Goal: Task Accomplishment & Management: Manage account settings

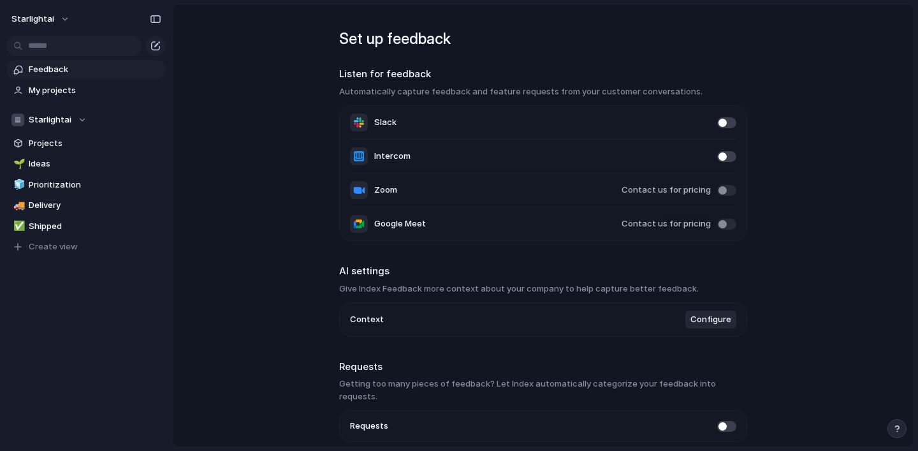
scroll to position [44, 0]
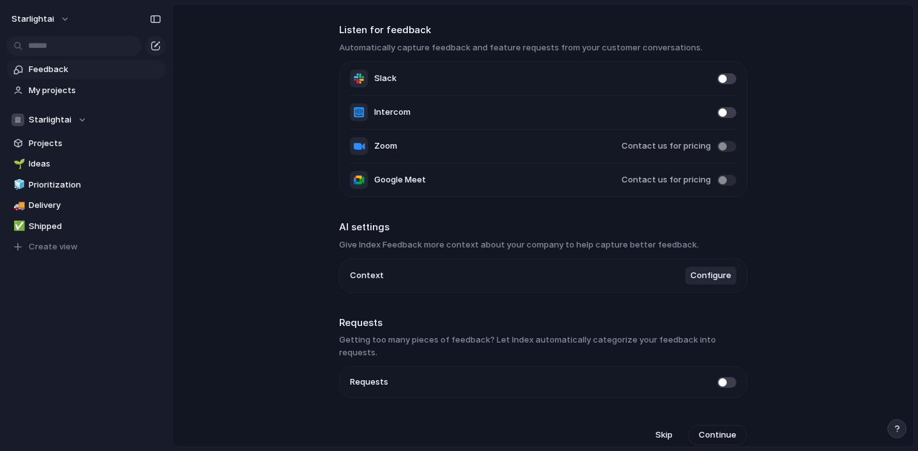
click at [709, 274] on span "Configure" at bounding box center [711, 275] width 41 height 13
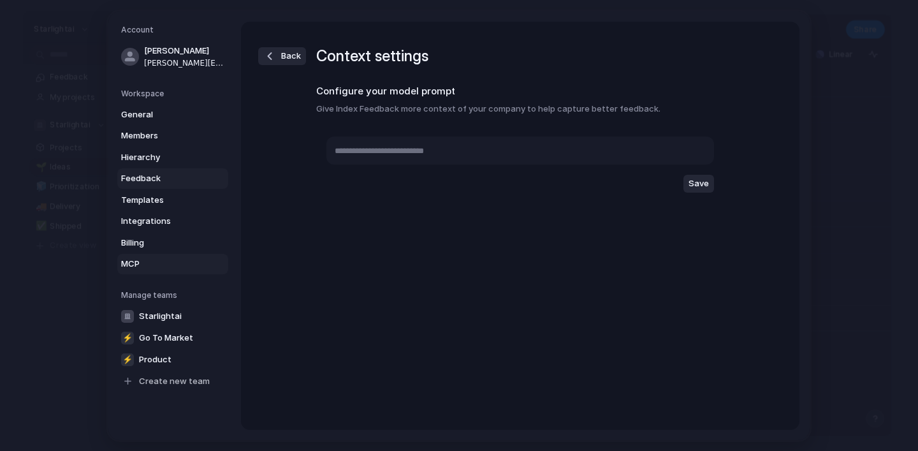
click at [128, 263] on span "MCP" at bounding box center [162, 264] width 82 height 13
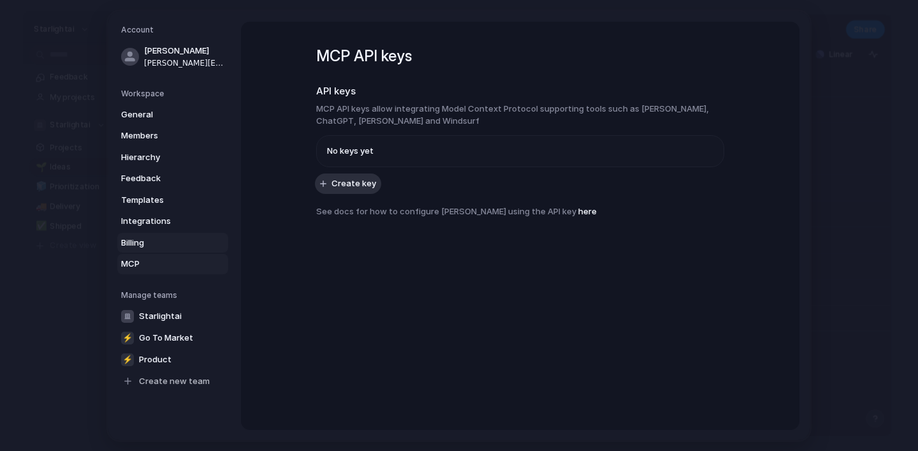
click at [138, 242] on span "Billing" at bounding box center [162, 242] width 82 height 13
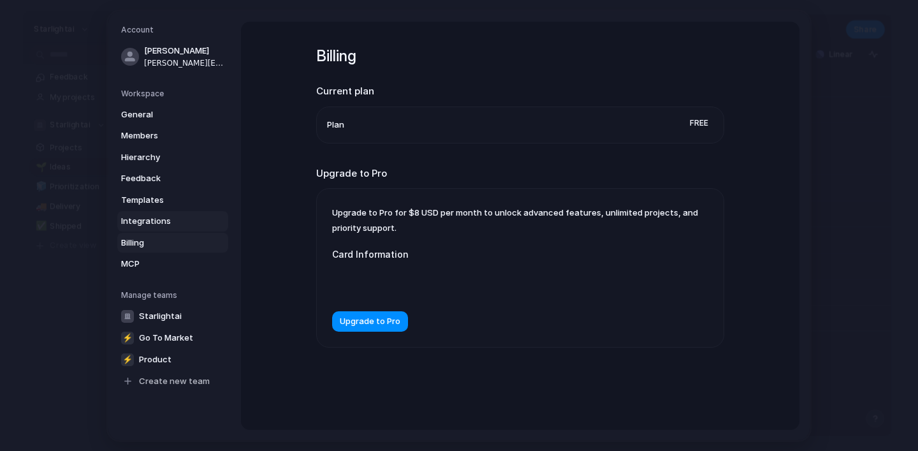
click at [145, 226] on span "Integrations" at bounding box center [162, 221] width 82 height 13
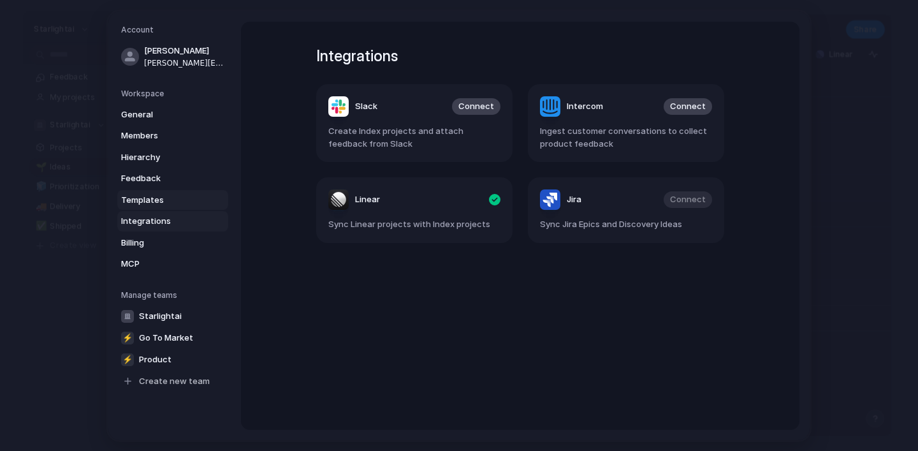
click at [149, 200] on span "Templates" at bounding box center [162, 199] width 82 height 13
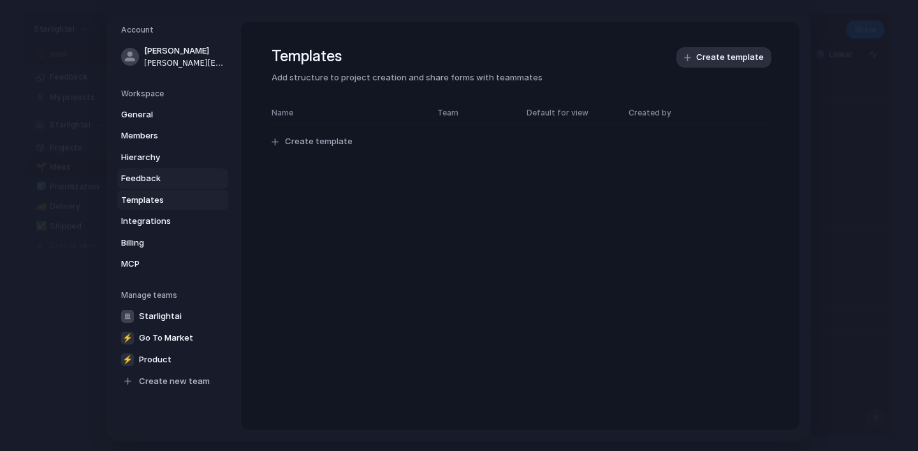
click at [152, 172] on span "Feedback" at bounding box center [162, 178] width 82 height 13
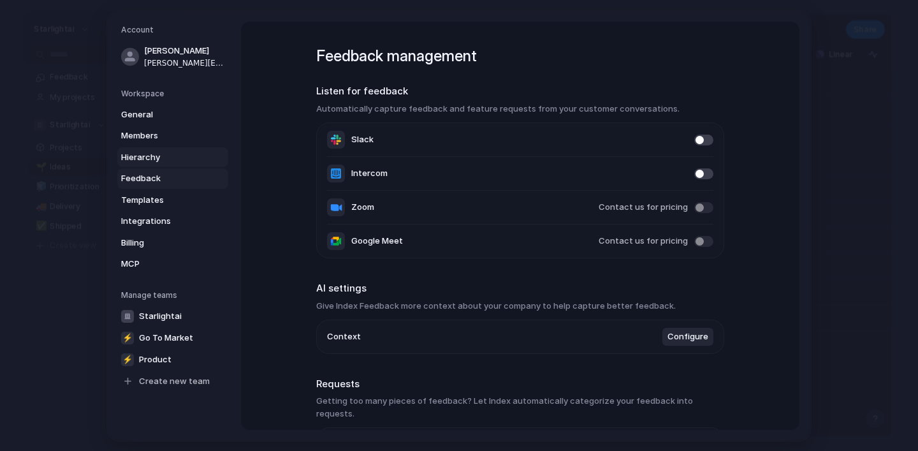
click at [154, 156] on span "Hierarchy" at bounding box center [162, 157] width 82 height 13
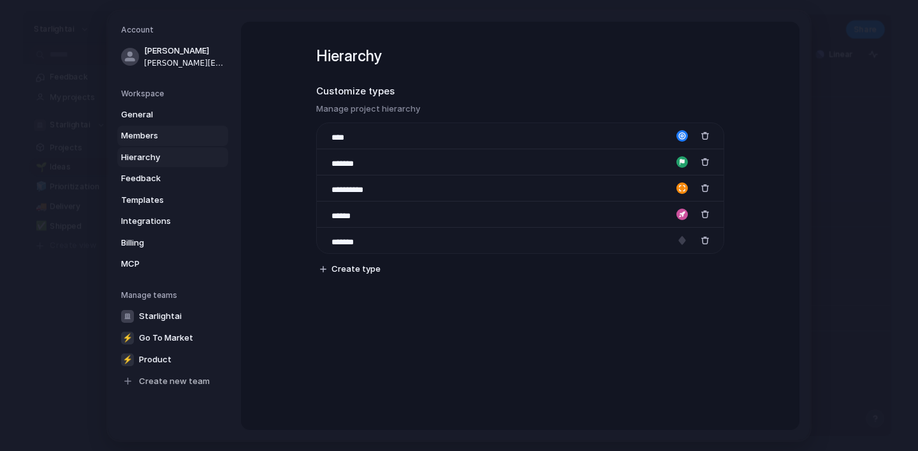
click at [152, 129] on span "Members" at bounding box center [162, 135] width 82 height 13
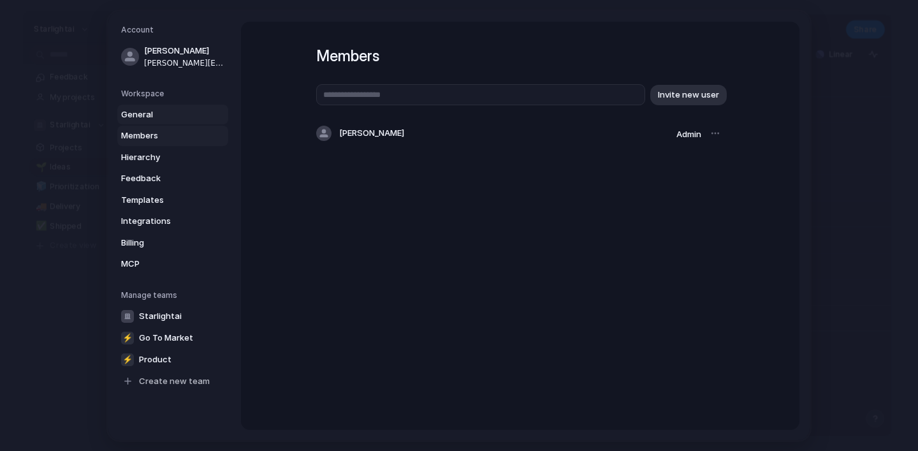
click at [144, 109] on span "General" at bounding box center [162, 114] width 82 height 13
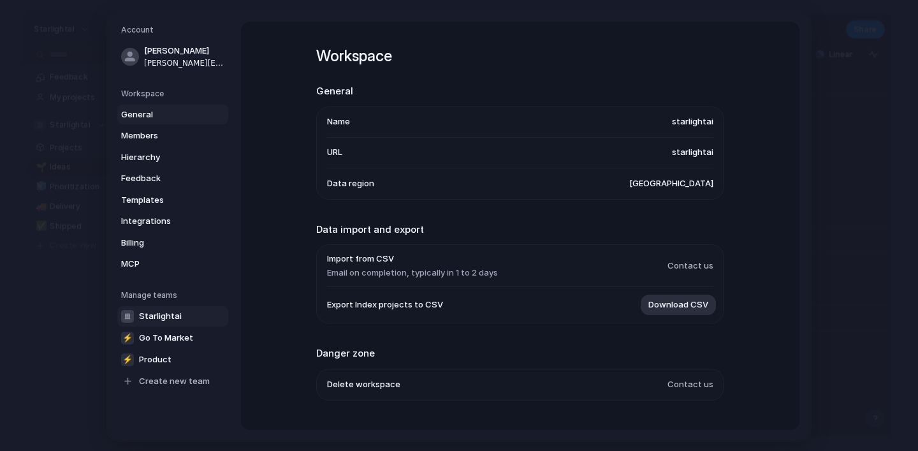
click at [145, 317] on span "Starlightai" at bounding box center [160, 315] width 43 height 13
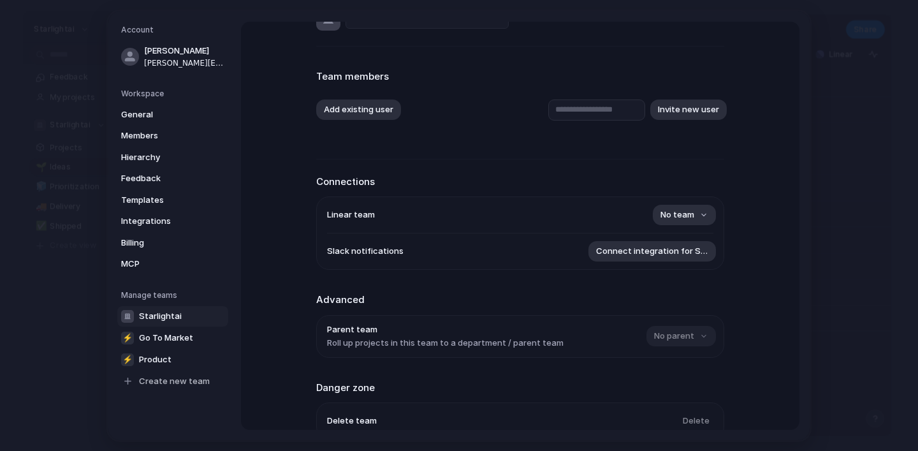
scroll to position [41, 0]
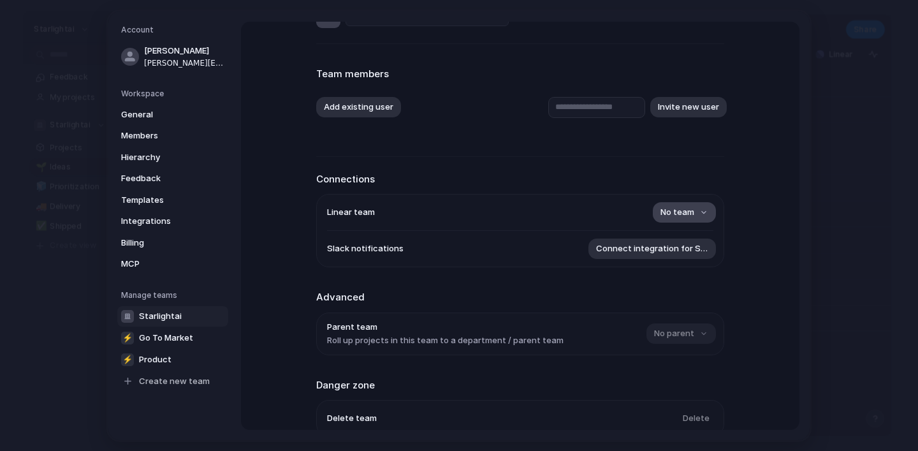
click at [670, 212] on span "No team" at bounding box center [678, 212] width 34 height 13
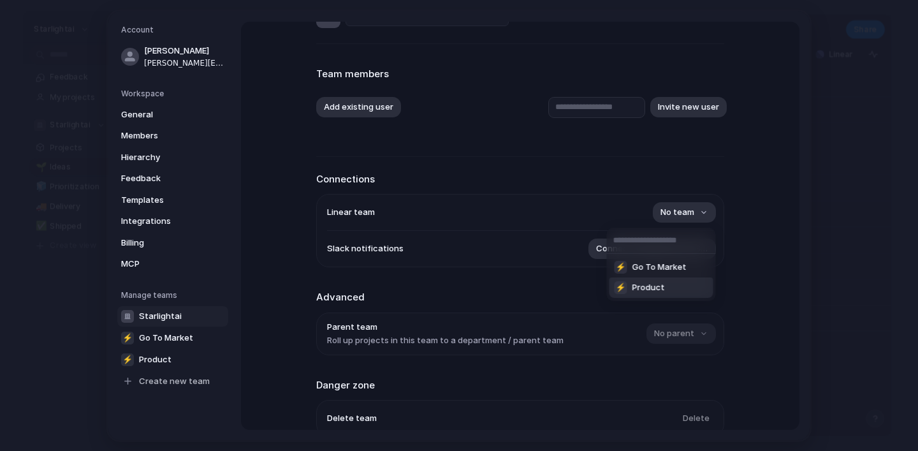
click at [564, 314] on div "⚡ Go To Market ⚡ Product" at bounding box center [459, 225] width 918 height 451
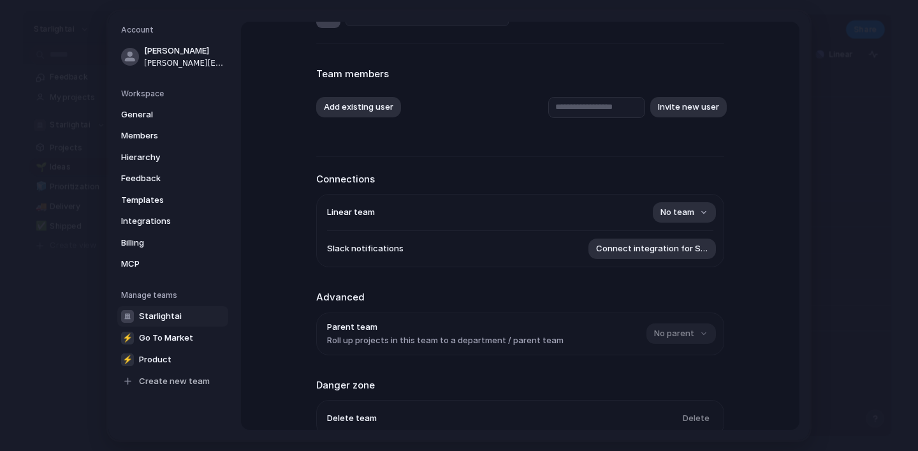
scroll to position [108, 0]
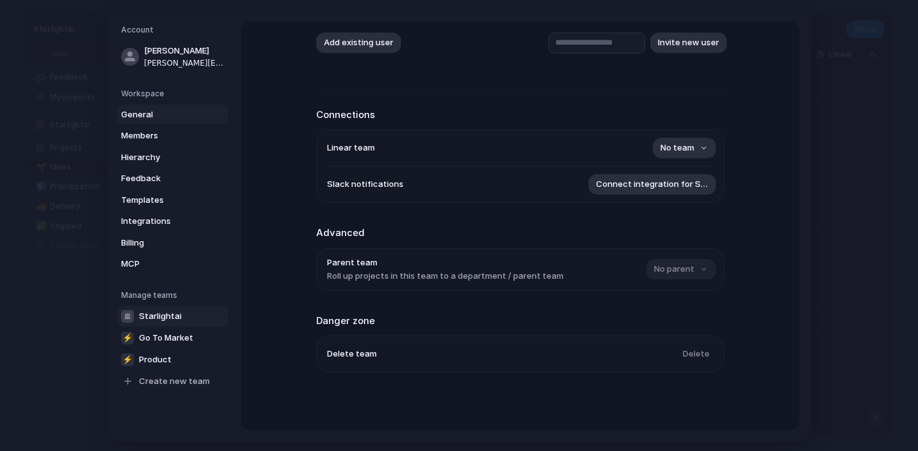
click at [171, 121] on link "General" at bounding box center [172, 114] width 111 height 20
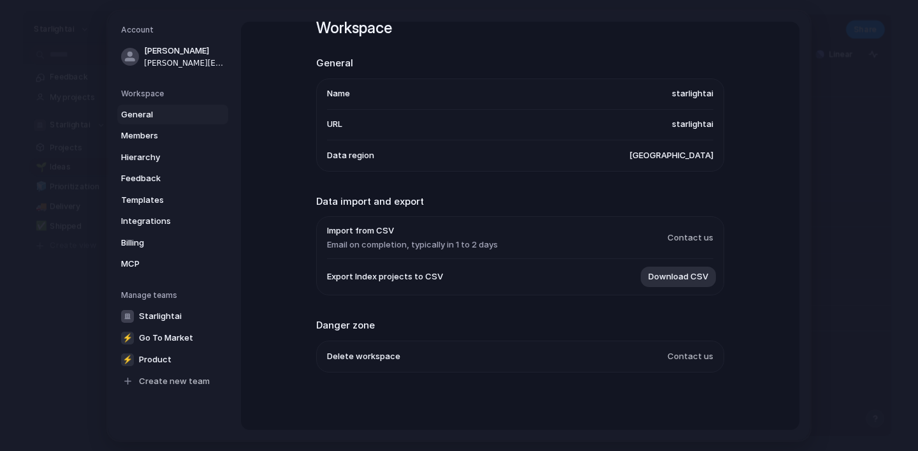
scroll to position [30, 0]
click at [159, 139] on span "Members" at bounding box center [162, 135] width 82 height 13
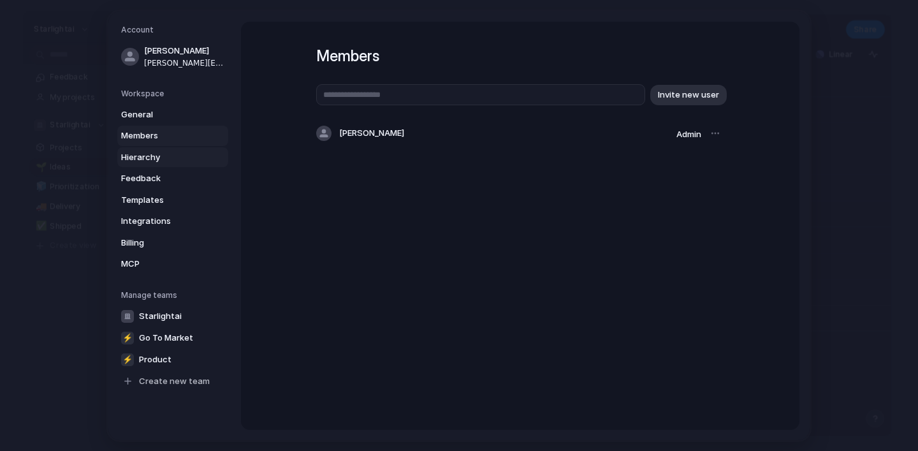
click at [129, 161] on span "Hierarchy" at bounding box center [162, 157] width 82 height 13
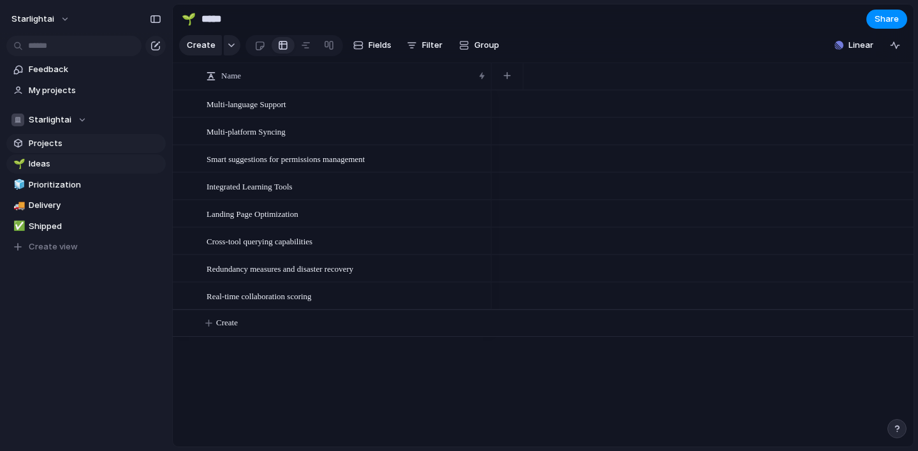
click at [65, 138] on span "Projects" at bounding box center [95, 143] width 133 height 13
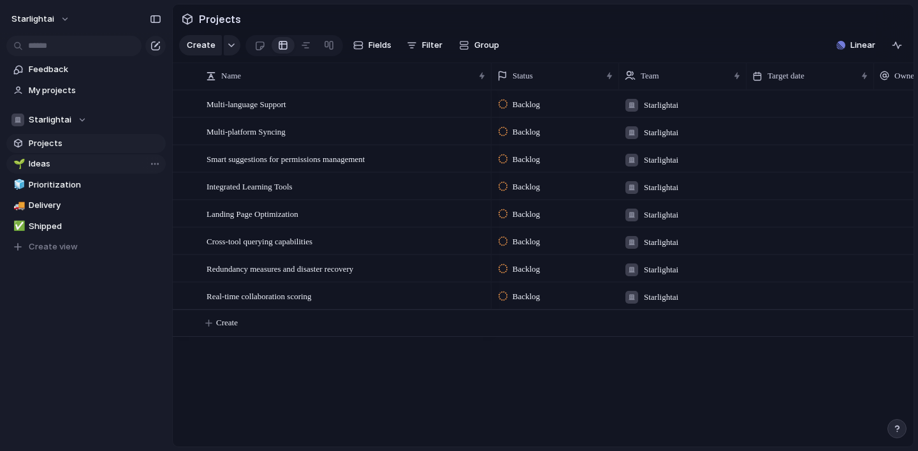
click at [68, 156] on link "🌱 Ideas" at bounding box center [85, 163] width 159 height 19
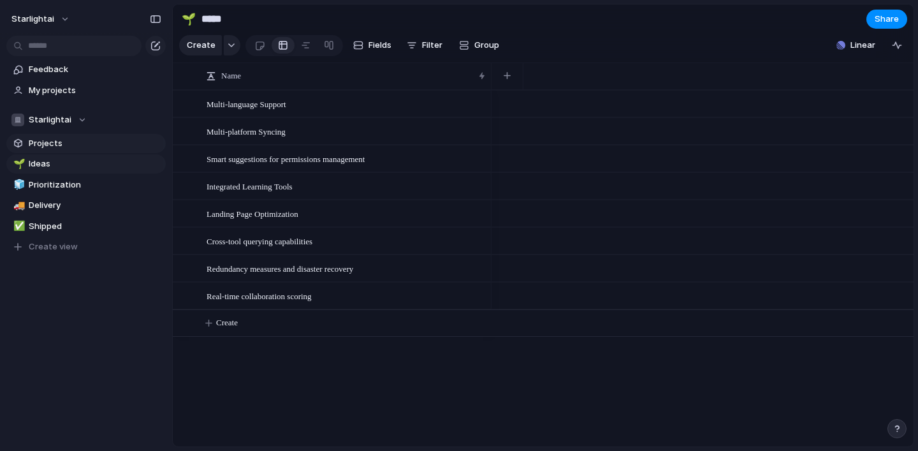
click at [64, 147] on span "Projects" at bounding box center [95, 143] width 133 height 13
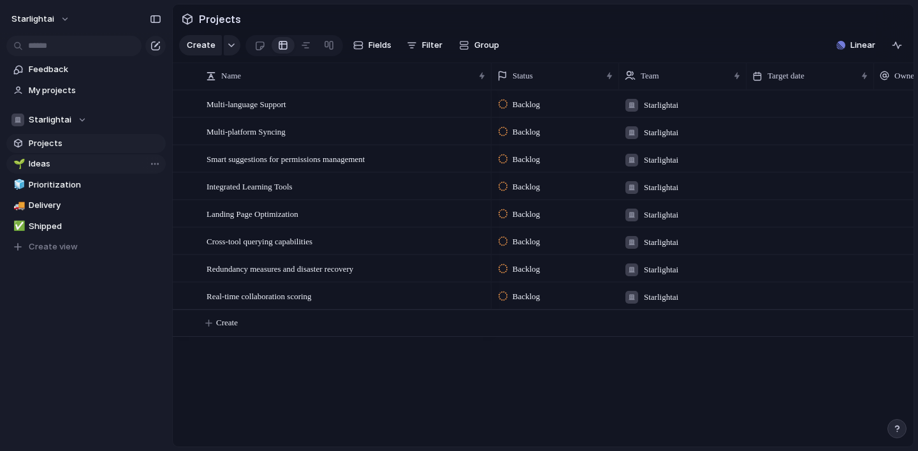
click at [68, 169] on span "Ideas" at bounding box center [95, 164] width 133 height 13
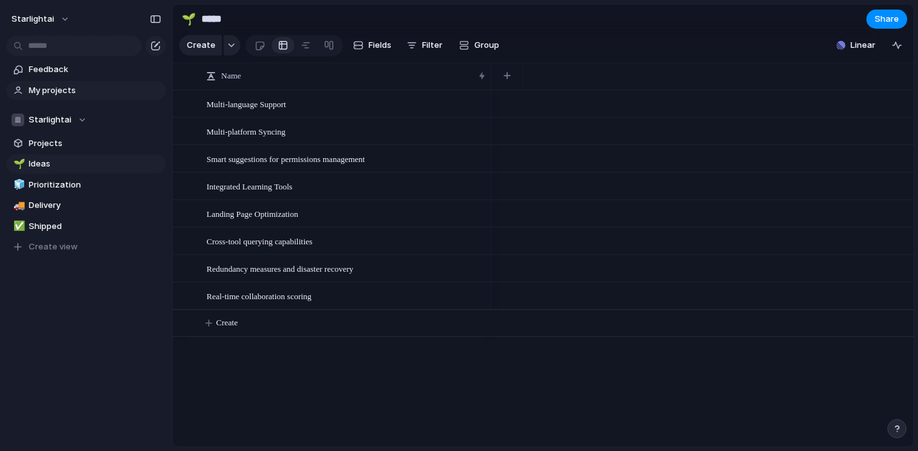
click at [68, 83] on link "My projects" at bounding box center [85, 90] width 159 height 19
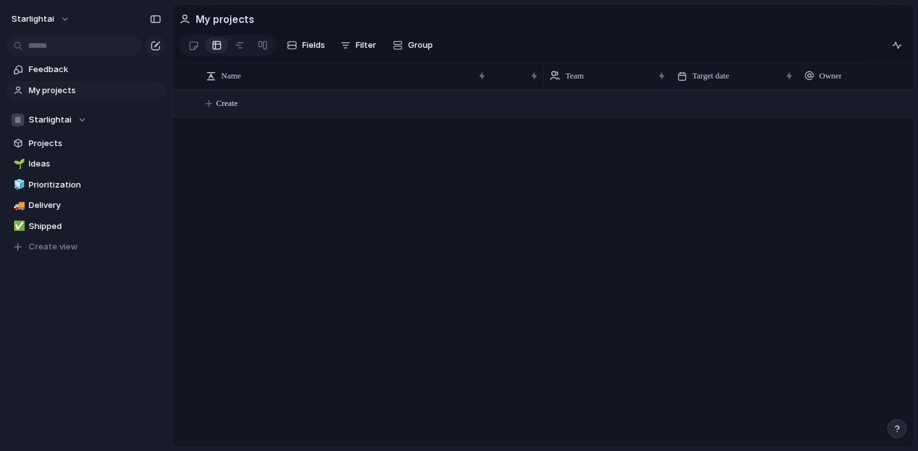
scroll to position [0, 138]
drag, startPoint x: 497, startPoint y: 80, endPoint x: 346, endPoint y: 78, distance: 151.8
click at [346, 78] on div "Name Status Team Target date Owner Created by" at bounding box center [543, 76] width 741 height 27
click at [50, 138] on span "Projects" at bounding box center [95, 143] width 133 height 13
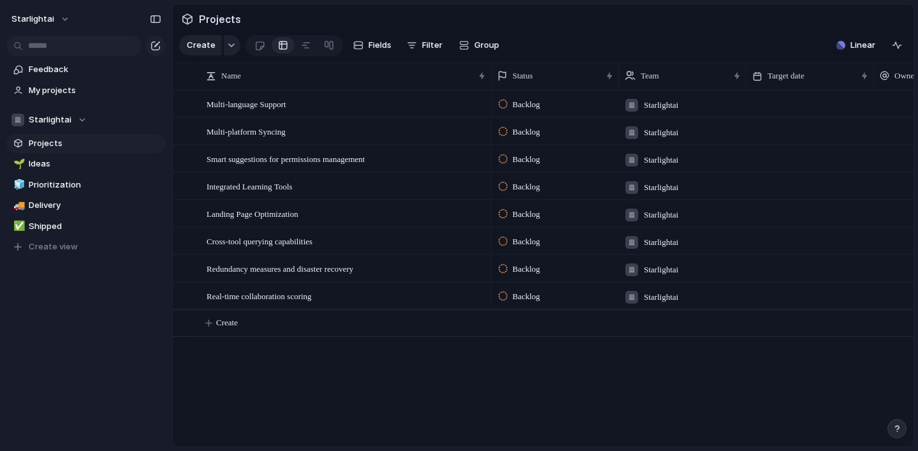
click at [659, 105] on span "Starlightai" at bounding box center [661, 105] width 34 height 13
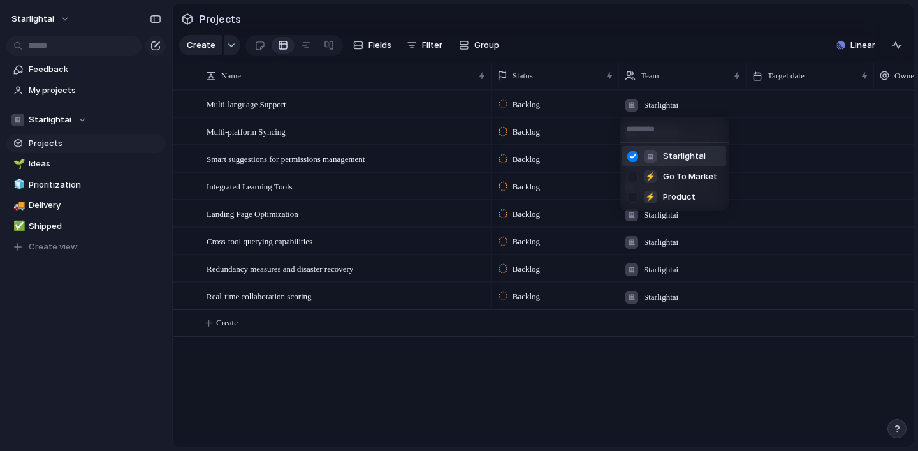
click at [630, 155] on div at bounding box center [633, 156] width 22 height 22
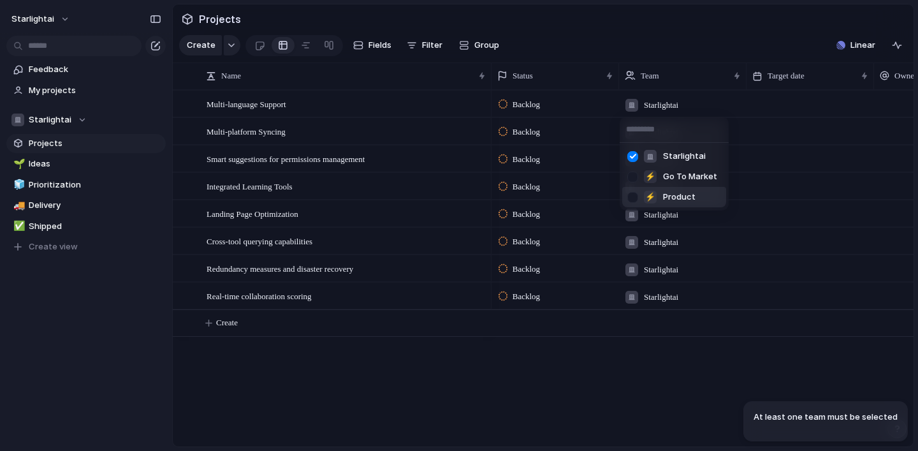
click at [635, 198] on div at bounding box center [633, 197] width 22 height 22
click at [636, 154] on div at bounding box center [633, 156] width 22 height 22
click at [558, 408] on div "Starlightai ⚡ Go To Market ⚡ Product" at bounding box center [459, 225] width 918 height 451
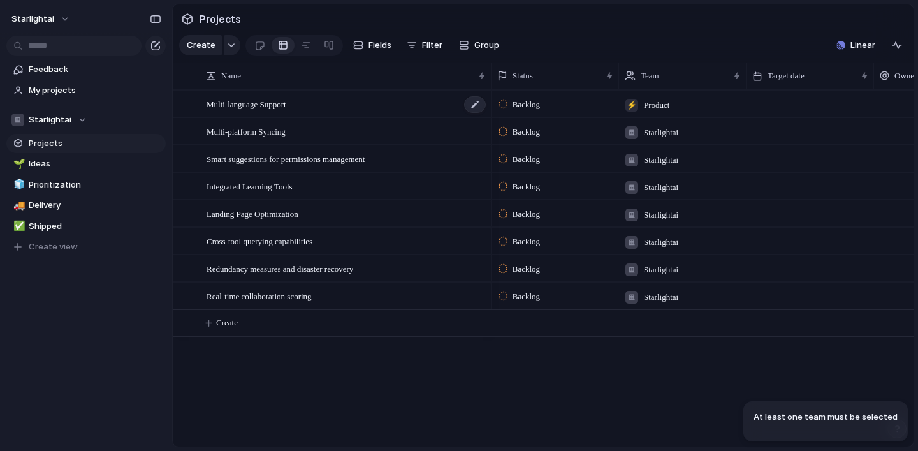
click at [282, 108] on span "Multi-language Support" at bounding box center [247, 103] width 80 height 15
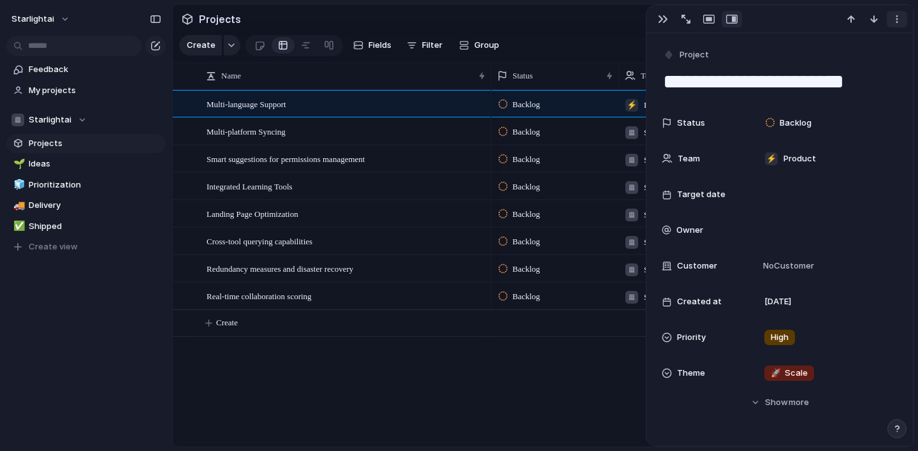
click at [899, 17] on div "button" at bounding box center [897, 19] width 10 height 10
click at [571, 37] on div "Mark as duplicate Delete" at bounding box center [459, 225] width 918 height 451
click at [264, 379] on div "Multi-language Support Multi-platform Syncing Smart suggestions for permissions…" at bounding box center [543, 268] width 741 height 357
click at [655, 17] on button "button" at bounding box center [663, 19] width 20 height 17
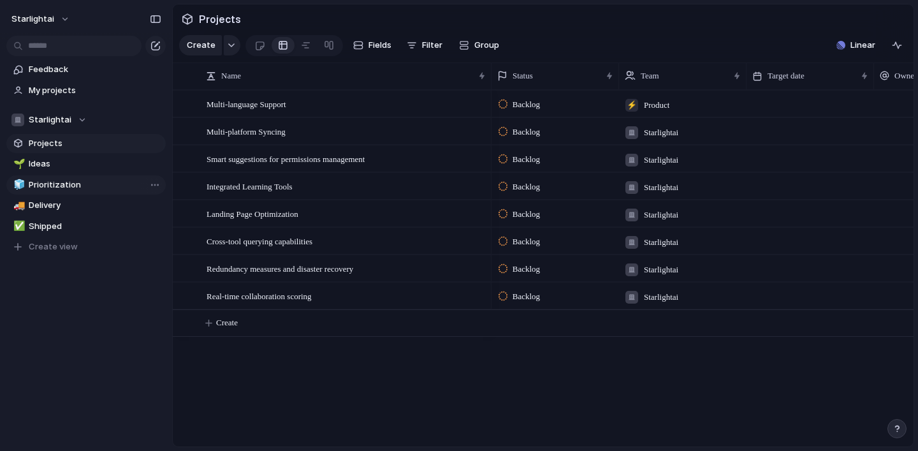
click at [83, 184] on span "Prioritization" at bounding box center [95, 185] width 133 height 13
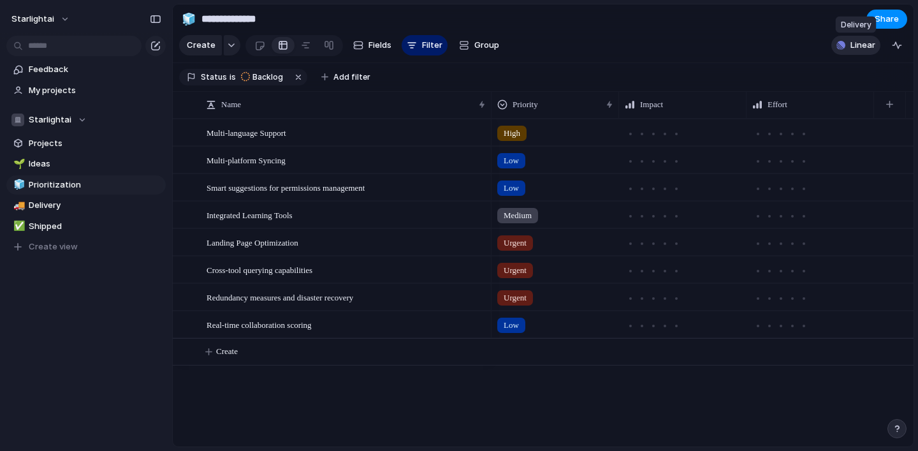
click at [870, 43] on span "Linear" at bounding box center [863, 45] width 25 height 13
click at [762, 58] on div "Projects 0 Initiatives 0 Add all ✅️ In sync with Linear Show Linear field in vi…" at bounding box center [459, 225] width 918 height 451
click at [404, 128] on div "Multi-language Support" at bounding box center [347, 133] width 281 height 26
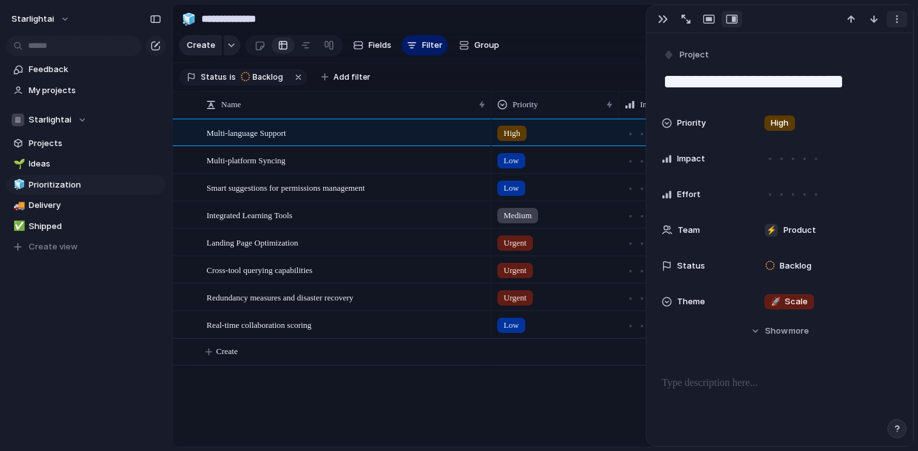
click at [895, 18] on div "button" at bounding box center [897, 19] width 10 height 10
click at [756, 52] on div "Mark as duplicate Delete" at bounding box center [459, 225] width 918 height 451
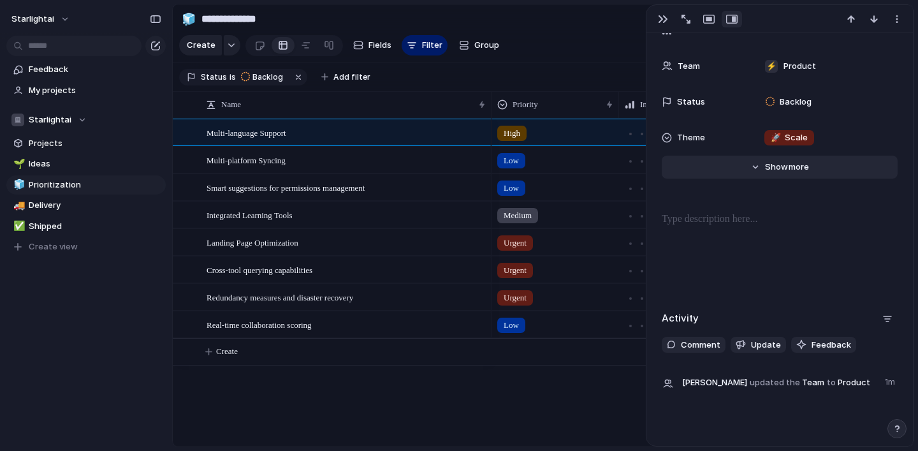
click at [793, 170] on span "more" at bounding box center [799, 167] width 20 height 13
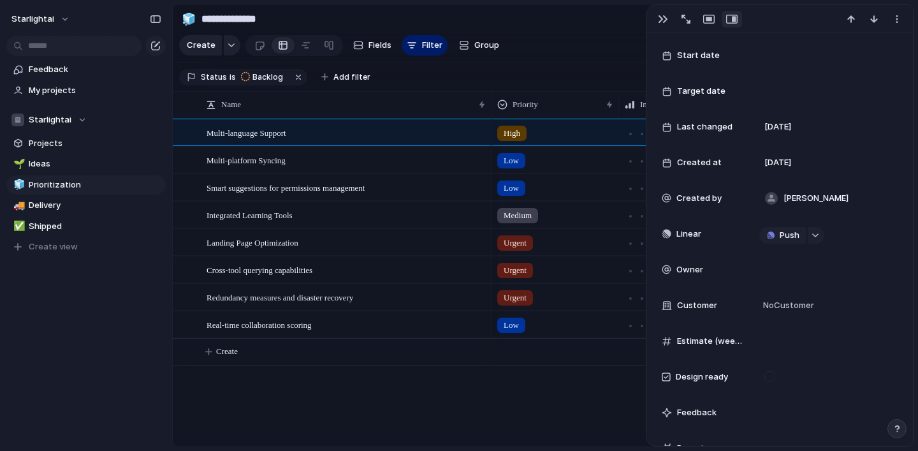
click at [559, 376] on div "High Low Low Medium Urgent Urgent Urgent Low" at bounding box center [703, 283] width 422 height 328
click at [596, 63] on section "Status is Backlog Add filter" at bounding box center [543, 77] width 741 height 29
click at [661, 17] on div "button" at bounding box center [663, 19] width 10 height 10
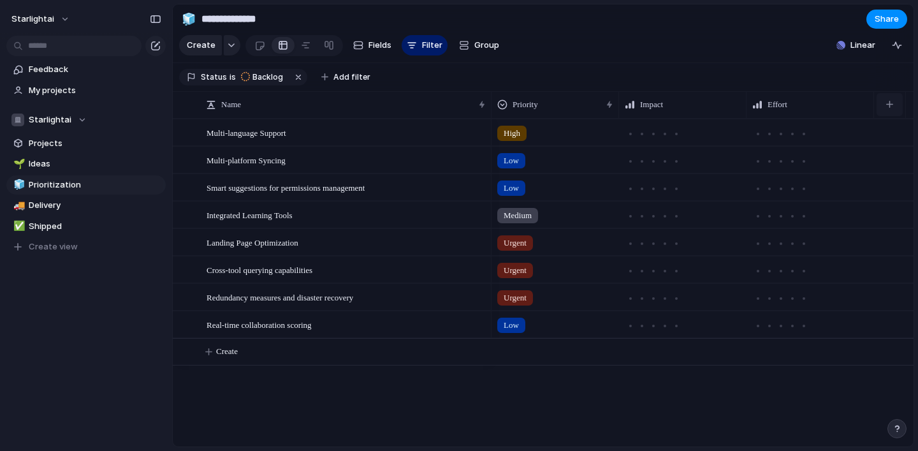
click at [893, 112] on button "button" at bounding box center [890, 104] width 26 height 23
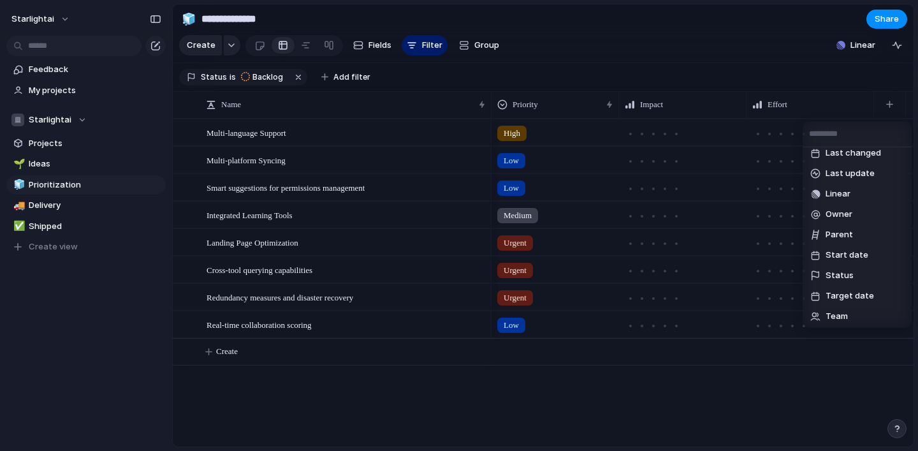
scroll to position [142, 0]
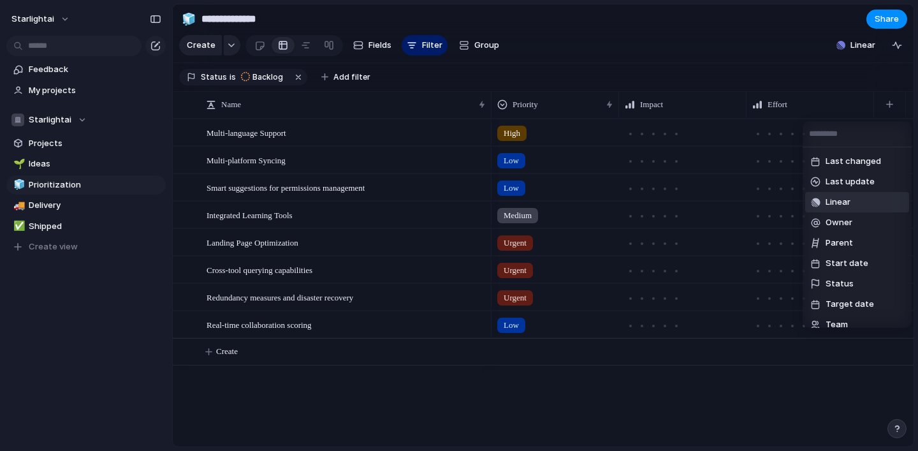
click at [837, 207] on span "Linear" at bounding box center [838, 202] width 25 height 13
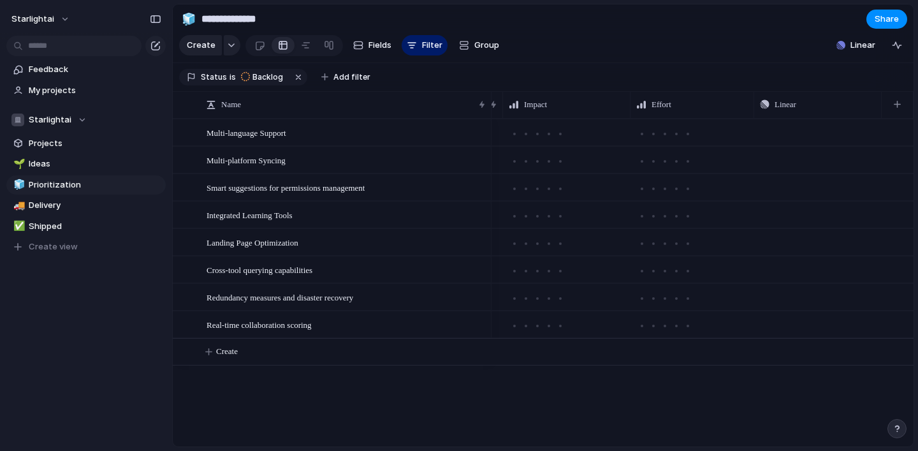
scroll to position [0, 116]
click at [753, 102] on div at bounding box center [754, 104] width 6 height 27
drag, startPoint x: 881, startPoint y: 100, endPoint x: 814, endPoint y: 101, distance: 66.3
click at [814, 101] on div "Priority Impact Effort Linear" at bounding box center [677, 104] width 474 height 27
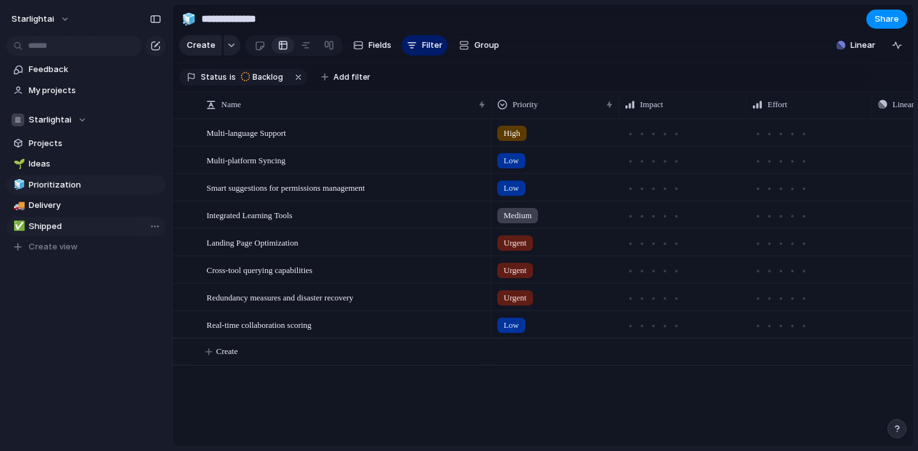
click at [110, 228] on div "Open in new tab Copy link Duplicate view Rename view Delete view" at bounding box center [459, 225] width 918 height 451
click at [110, 225] on span "Shipped" at bounding box center [95, 226] width 133 height 13
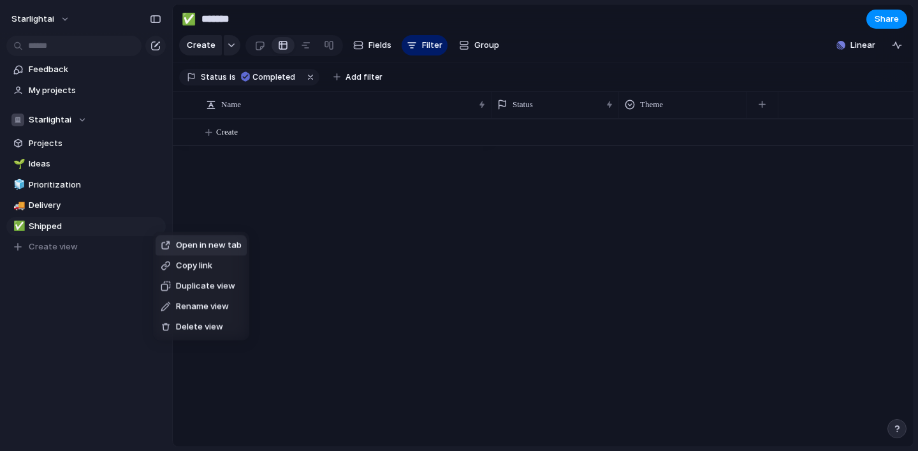
click at [188, 328] on span "Delete view" at bounding box center [199, 327] width 47 height 13
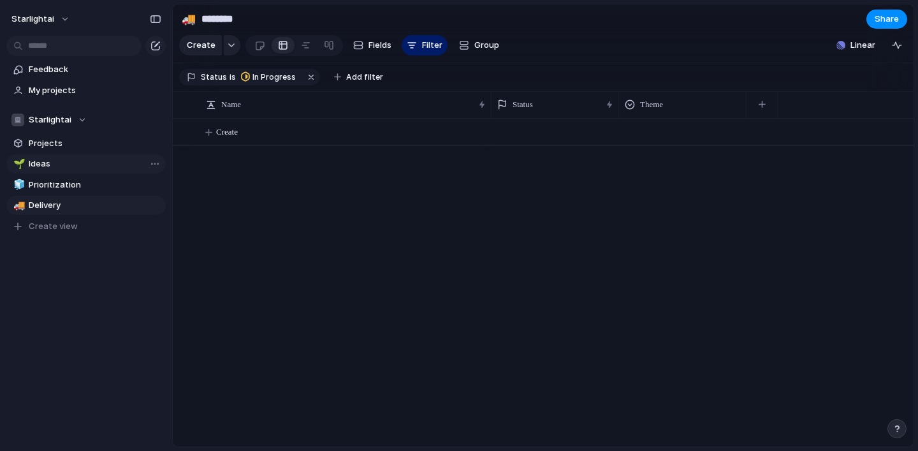
click at [83, 164] on span "Ideas" at bounding box center [95, 164] width 133 height 13
type input "*****"
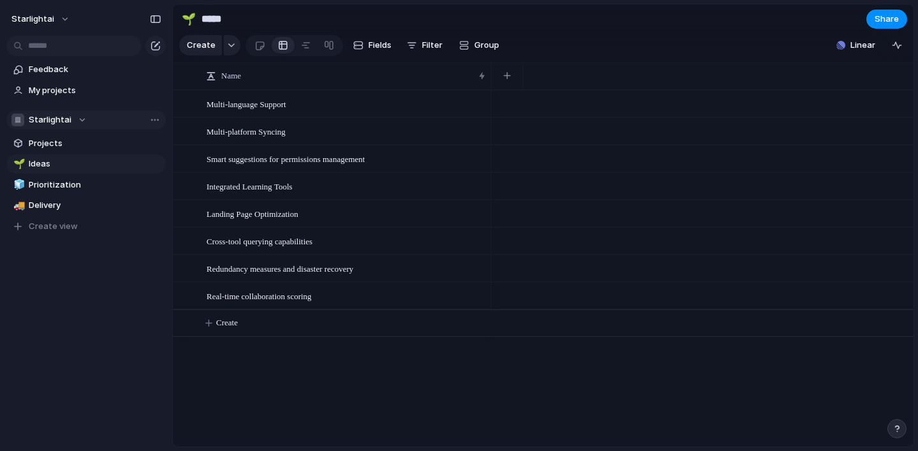
click at [82, 112] on button "Starlightai" at bounding box center [85, 119] width 159 height 19
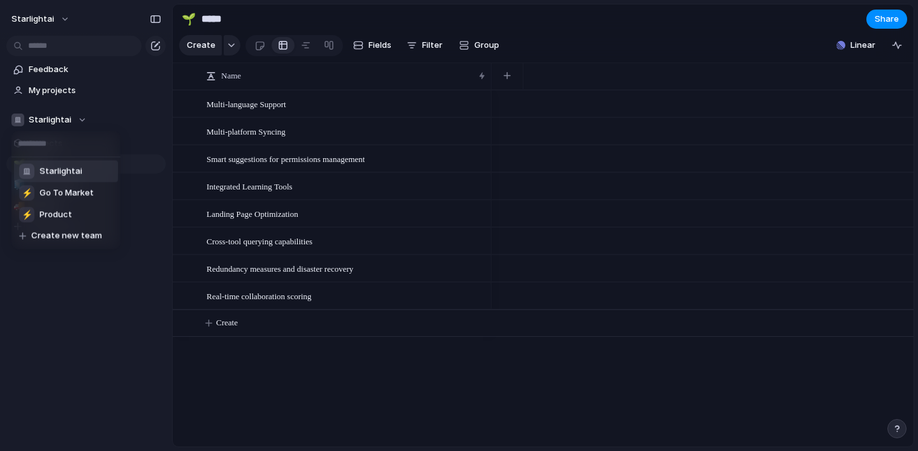
click at [73, 118] on div "Starlightai ⚡ Go To Market ⚡ Product Create new team" at bounding box center [459, 225] width 918 height 451
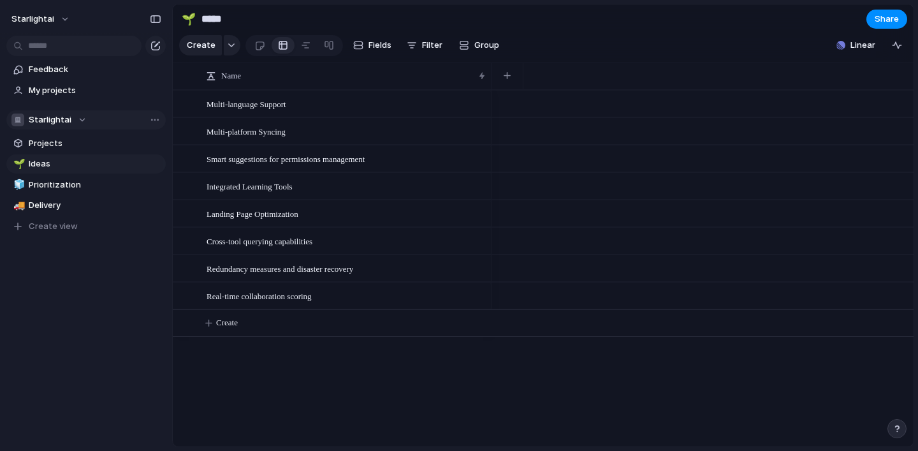
click at [57, 119] on span "Starlightai" at bounding box center [50, 120] width 43 height 13
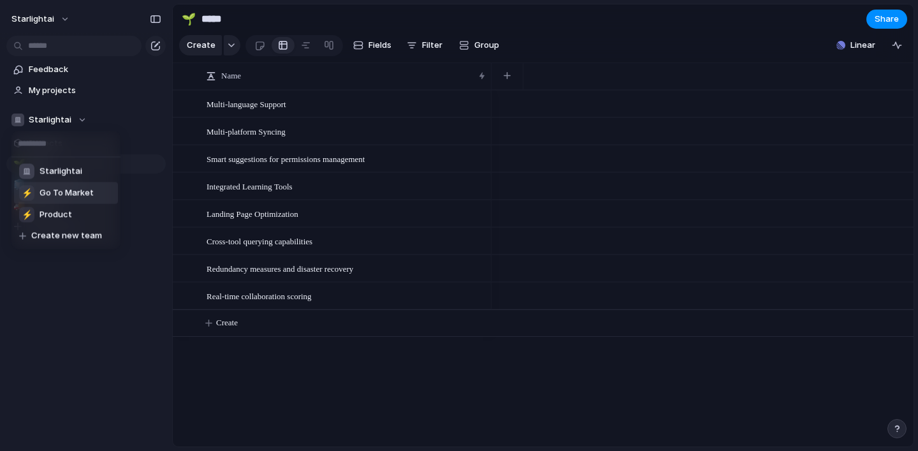
click at [50, 198] on span "Go To Market" at bounding box center [67, 193] width 54 height 13
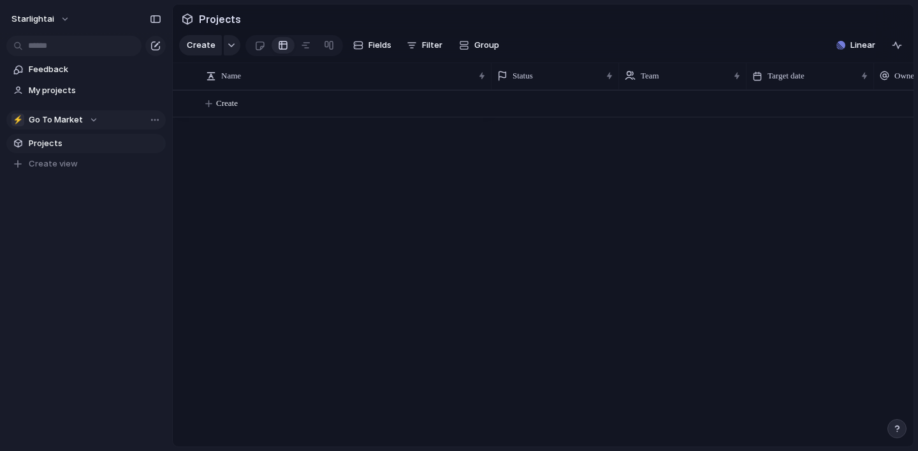
click at [50, 117] on span "Go To Market" at bounding box center [56, 120] width 54 height 13
click at [42, 19] on div "Starlightai ⚡ Go To Market ⚡ Product Create new team" at bounding box center [459, 225] width 918 height 451
click at [42, 19] on span "starlightai" at bounding box center [32, 19] width 43 height 13
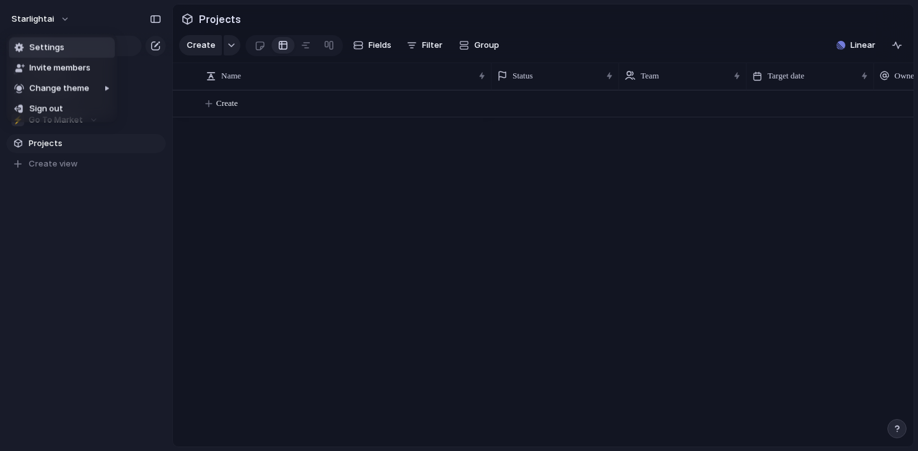
click at [47, 47] on span "Settings" at bounding box center [46, 47] width 35 height 13
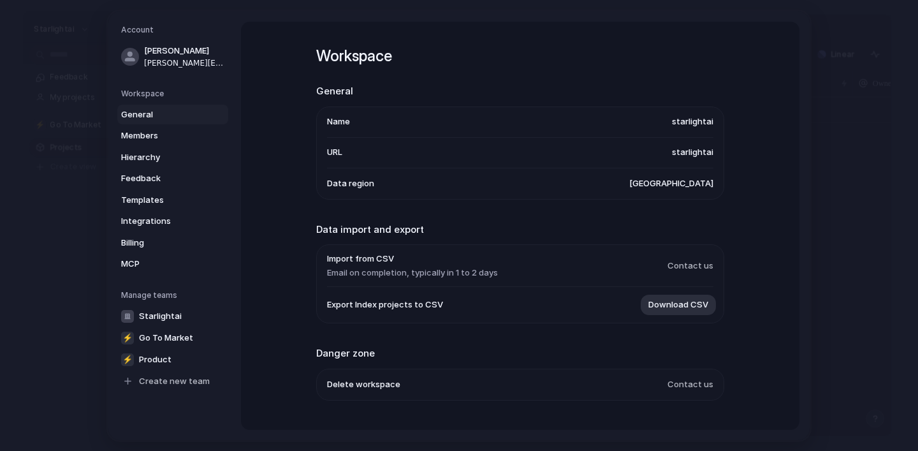
click at [722, 122] on ul "Name starlightai URL starlightai Data region [GEOGRAPHIC_DATA]" at bounding box center [520, 152] width 408 height 93
click at [696, 122] on span "starlightai" at bounding box center [692, 121] width 41 height 13
click at [679, 150] on span "starlightai" at bounding box center [692, 152] width 41 height 13
click at [688, 121] on span "starlightai" at bounding box center [692, 121] width 41 height 13
click at [140, 128] on link "Members" at bounding box center [172, 136] width 111 height 20
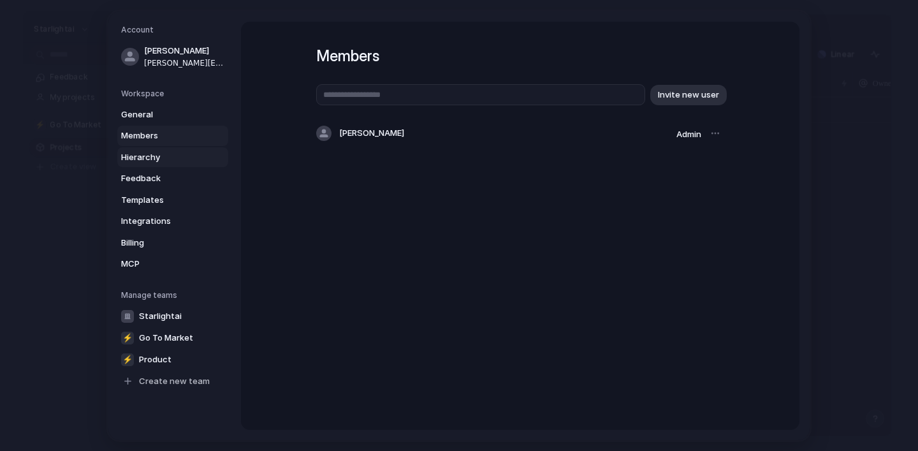
click at [153, 157] on span "Hierarchy" at bounding box center [162, 157] width 82 height 13
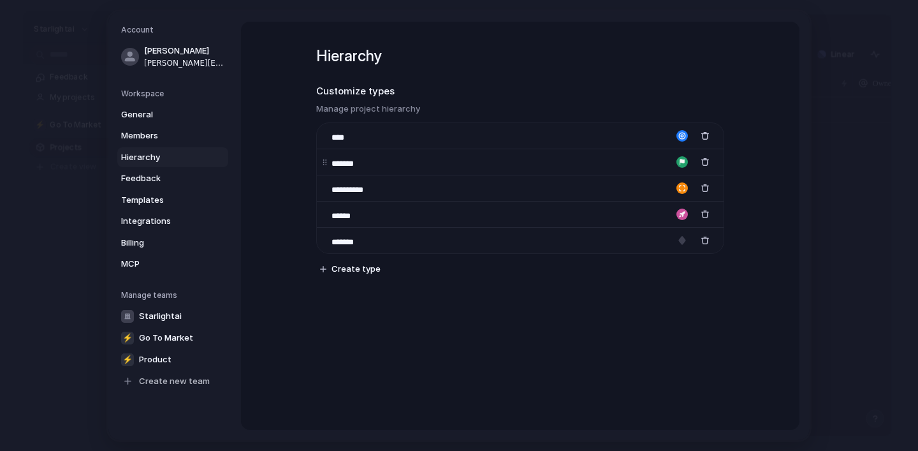
click at [409, 152] on div "*******" at bounding box center [520, 162] width 407 height 26
click at [323, 164] on body "starlightai Feedback My projects ⚡ Go To Market Projects To pick up a draggable…" at bounding box center [459, 225] width 918 height 451
click at [147, 179] on span "Feedback" at bounding box center [162, 178] width 82 height 13
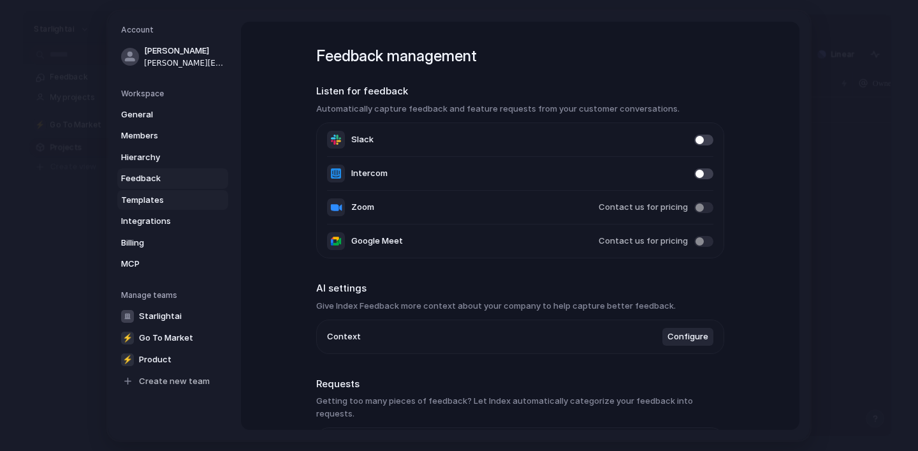
click at [146, 206] on link "Templates" at bounding box center [172, 199] width 111 height 20
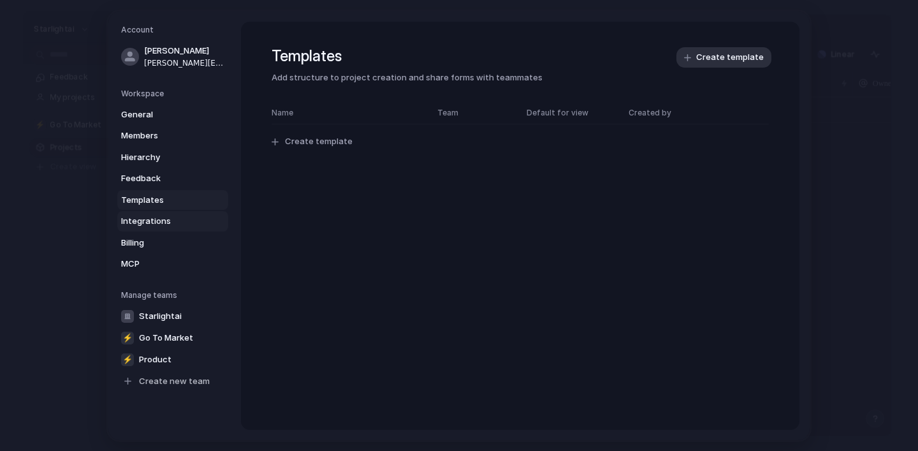
click at [151, 211] on link "Integrations" at bounding box center [172, 221] width 111 height 20
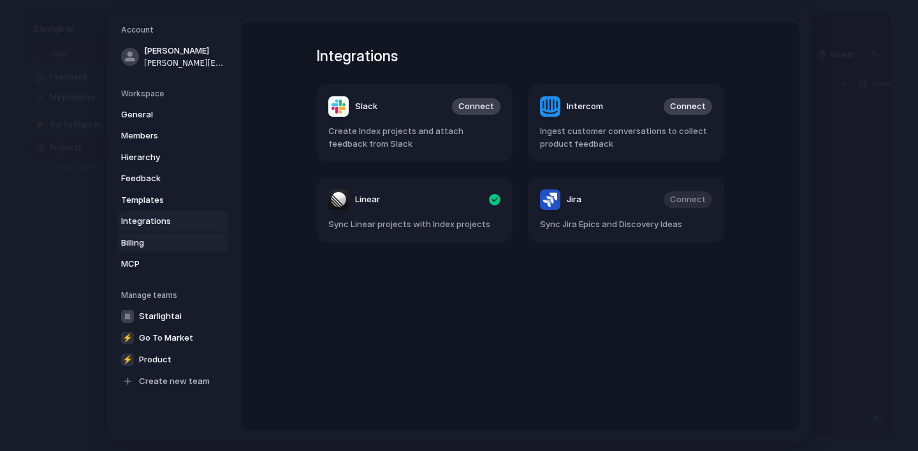
click at [165, 247] on span "Billing" at bounding box center [162, 242] width 82 height 13
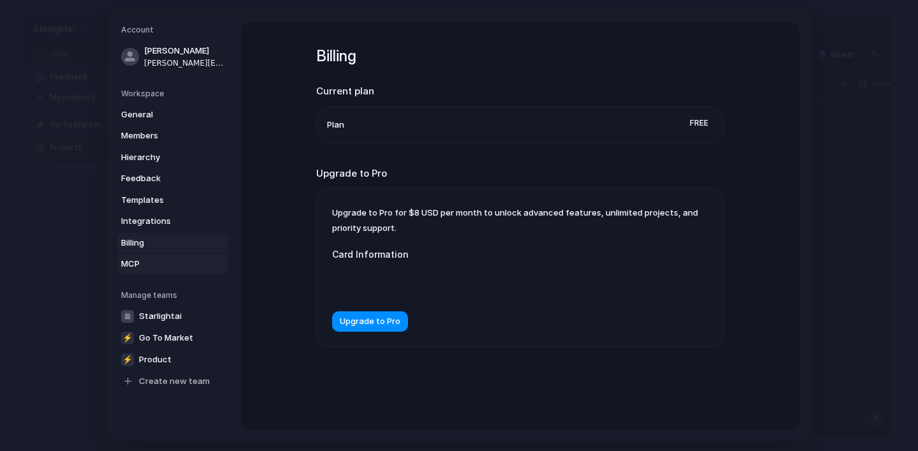
click at [131, 268] on span "MCP" at bounding box center [162, 264] width 82 height 13
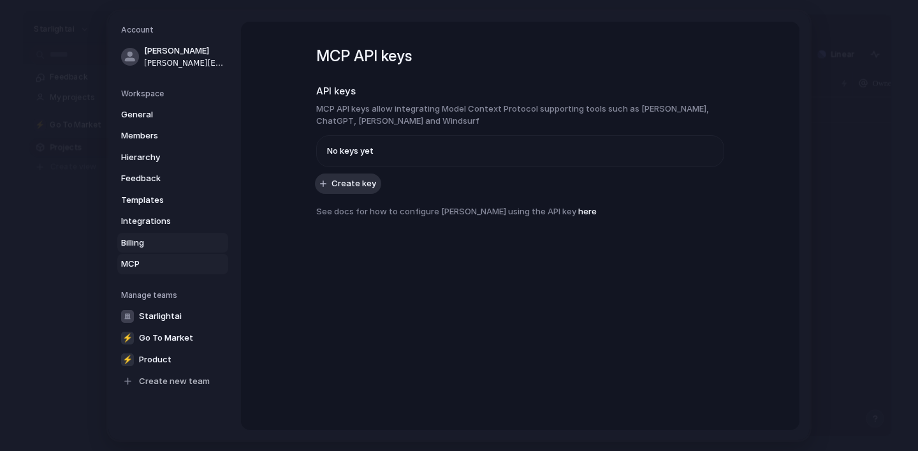
click at [137, 245] on span "Billing" at bounding box center [162, 242] width 82 height 13
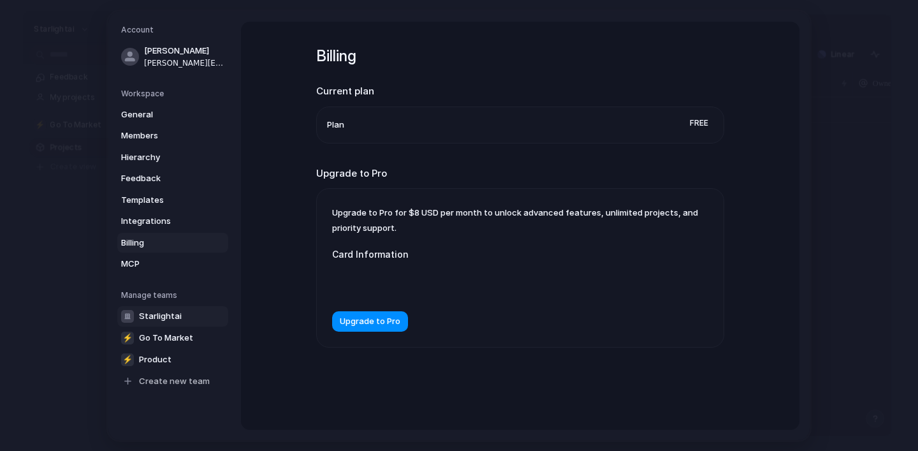
click at [150, 310] on span "Starlightai" at bounding box center [160, 315] width 43 height 13
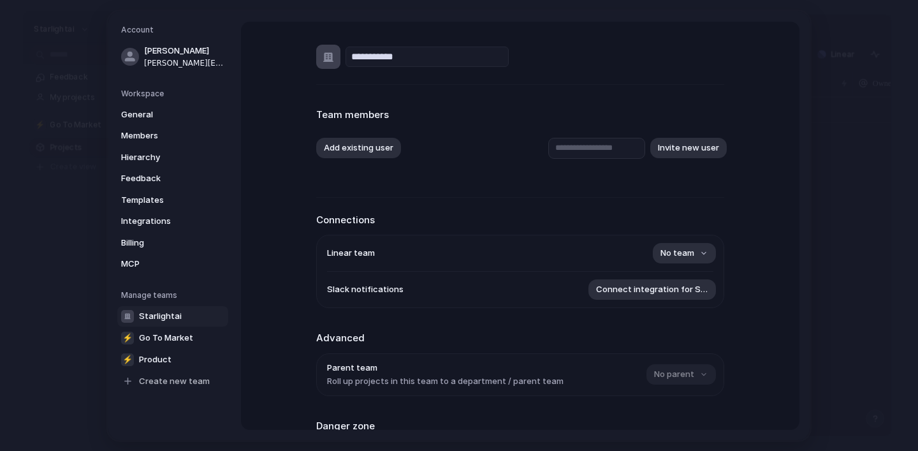
scroll to position [108, 0]
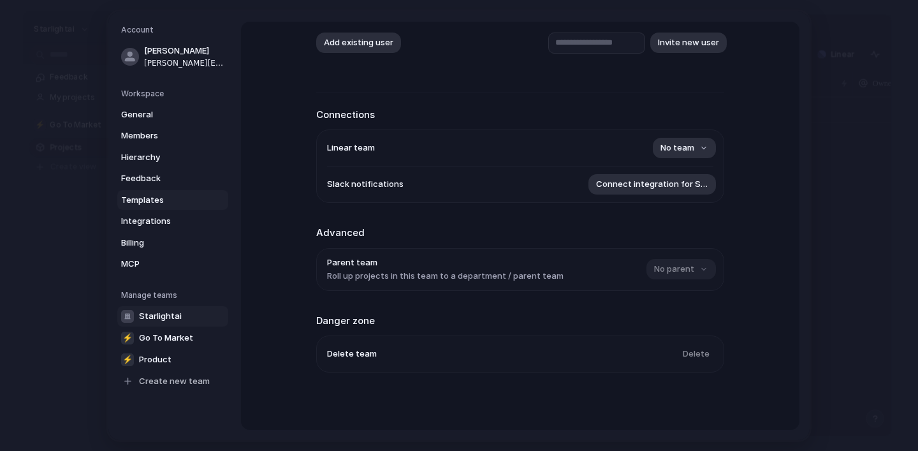
click at [162, 190] on link "Templates" at bounding box center [172, 199] width 111 height 20
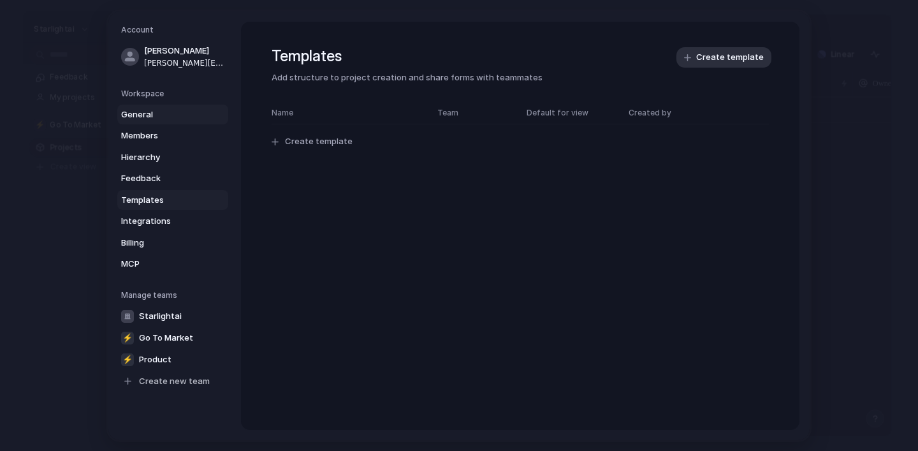
click at [147, 119] on span "General" at bounding box center [162, 114] width 82 height 13
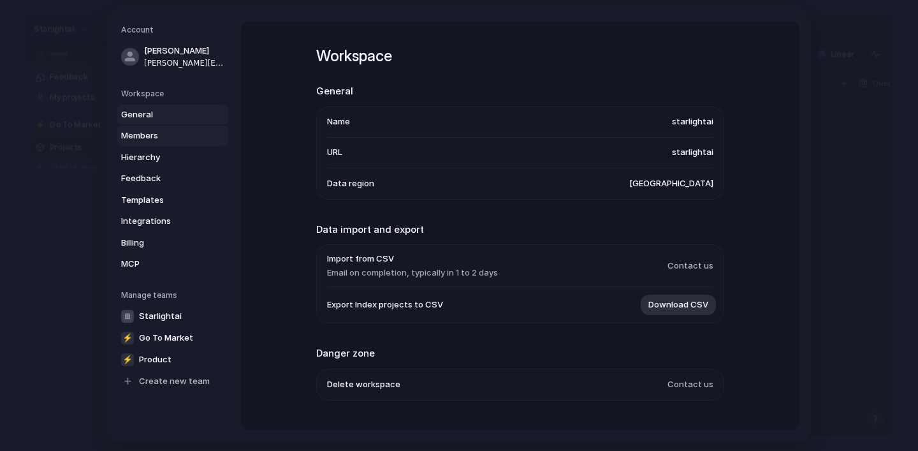
click at [156, 132] on span "Members" at bounding box center [162, 135] width 82 height 13
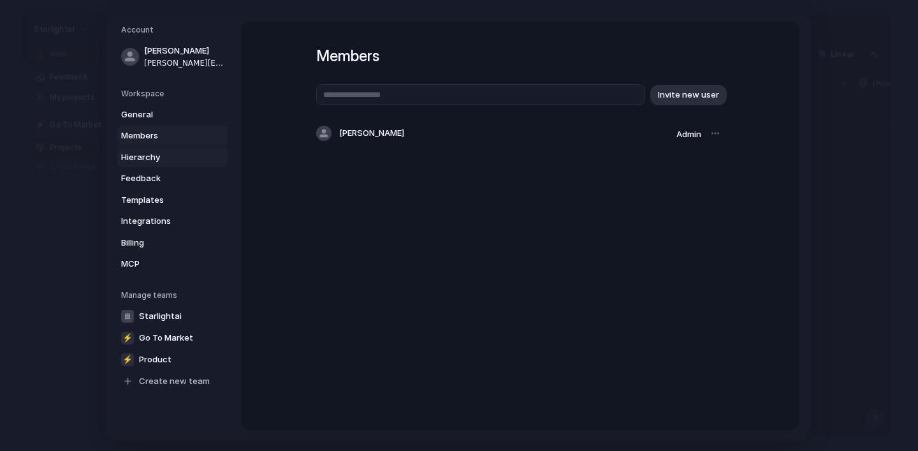
click at [160, 156] on span "Hierarchy" at bounding box center [162, 157] width 82 height 13
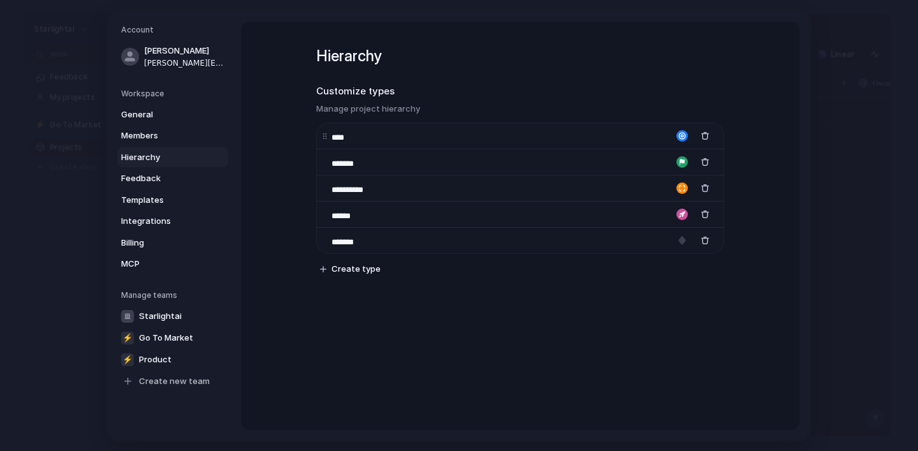
click at [526, 147] on div "****" at bounding box center [520, 135] width 407 height 26
click at [680, 135] on div "button" at bounding box center [682, 135] width 11 height 11
click at [577, 140] on div at bounding box center [459, 225] width 918 height 451
click at [342, 135] on input "****" at bounding box center [354, 137] width 45 height 13
click at [174, 177] on span "Feedback" at bounding box center [162, 178] width 82 height 13
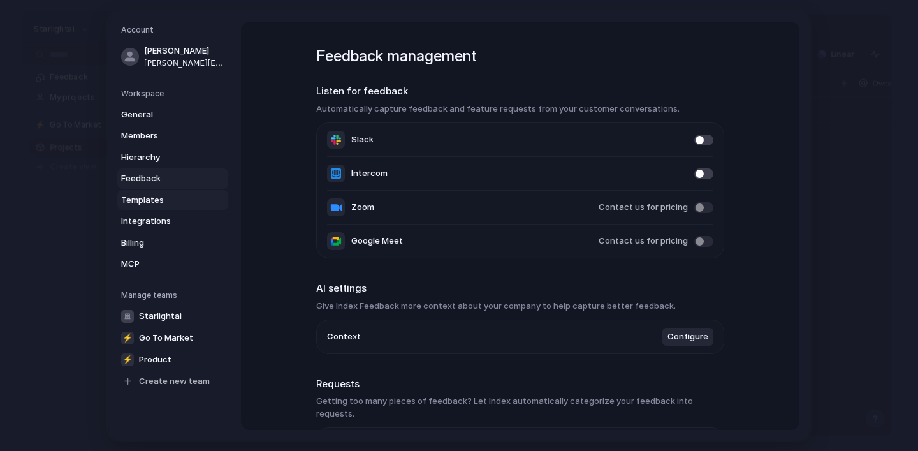
click at [170, 203] on span "Templates" at bounding box center [162, 199] width 82 height 13
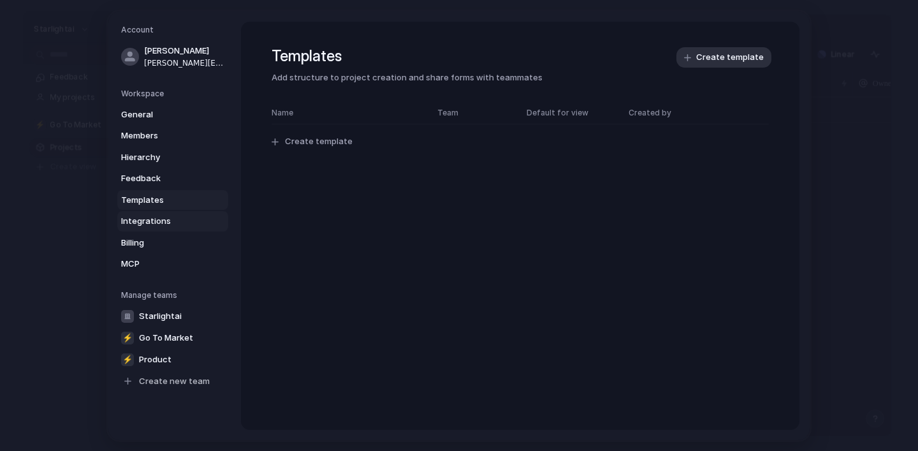
click at [154, 226] on span "Integrations" at bounding box center [162, 221] width 82 height 13
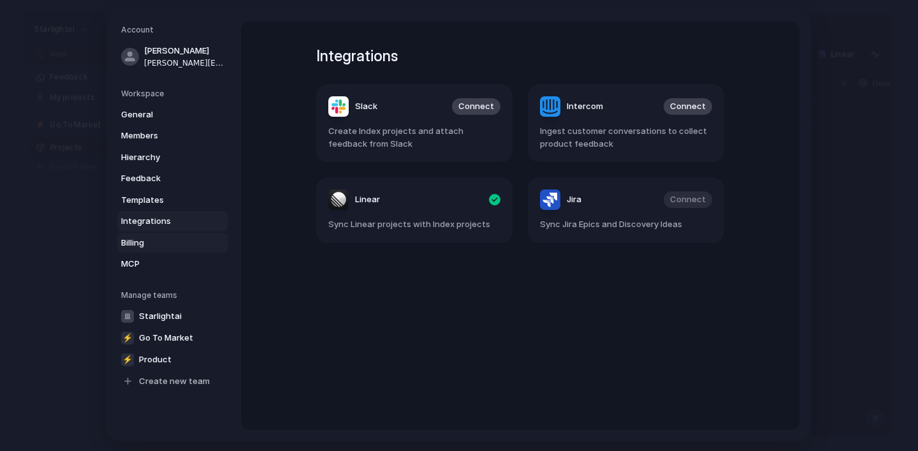
click at [159, 244] on span "Billing" at bounding box center [162, 242] width 82 height 13
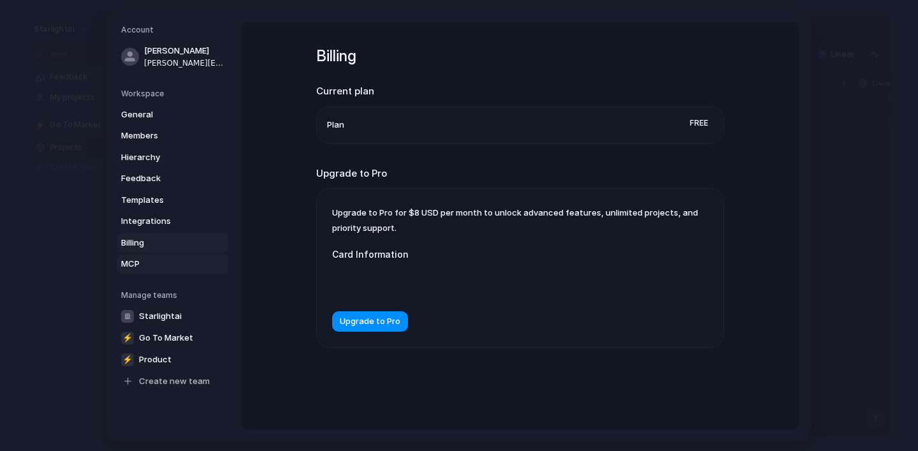
click at [155, 269] on span "MCP" at bounding box center [162, 264] width 82 height 13
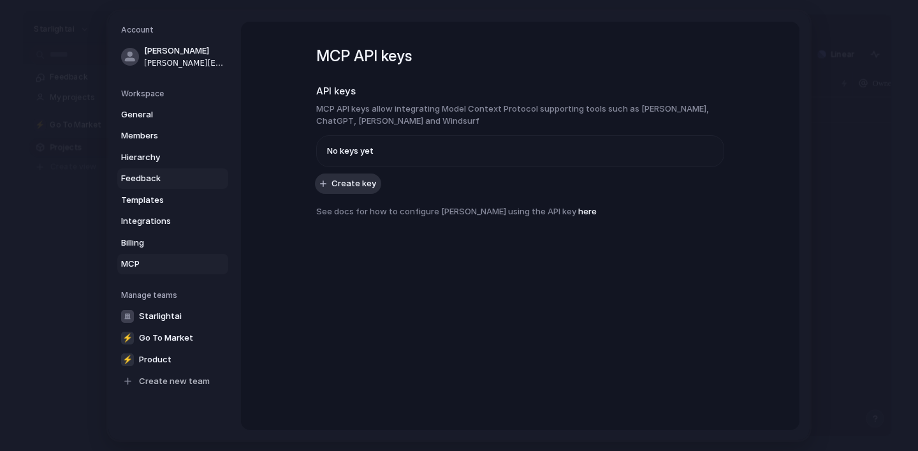
click at [175, 175] on span "Feedback" at bounding box center [162, 178] width 82 height 13
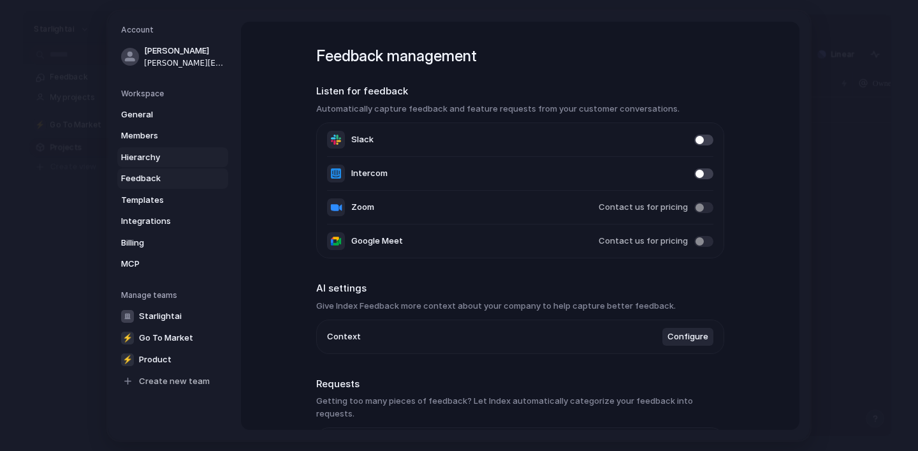
click at [173, 147] on link "Hierarchy" at bounding box center [172, 157] width 111 height 20
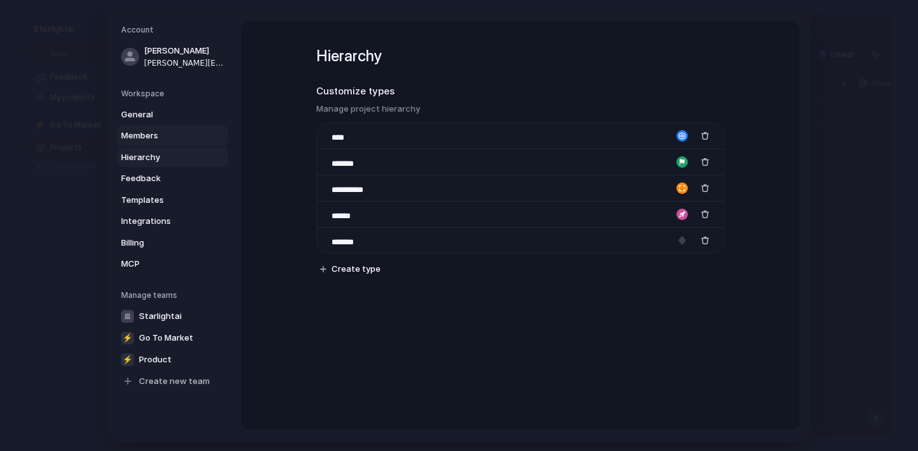
click at [140, 132] on span "Members" at bounding box center [162, 135] width 82 height 13
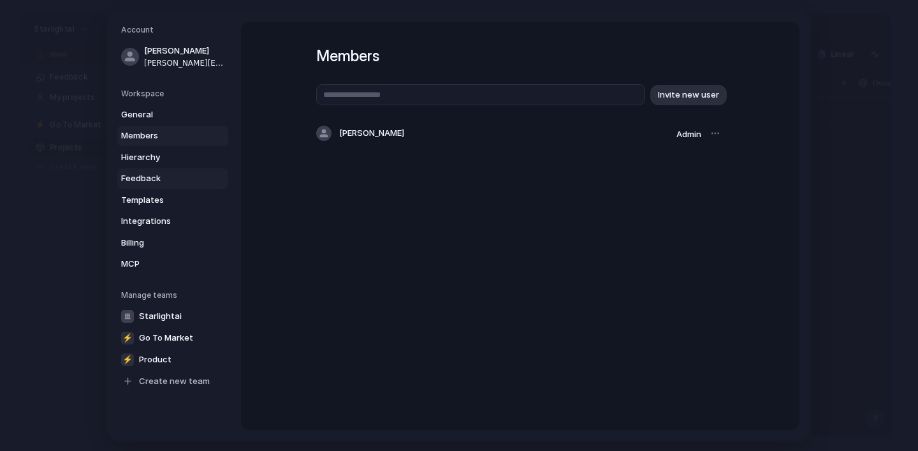
click at [165, 175] on span "Feedback" at bounding box center [162, 178] width 82 height 13
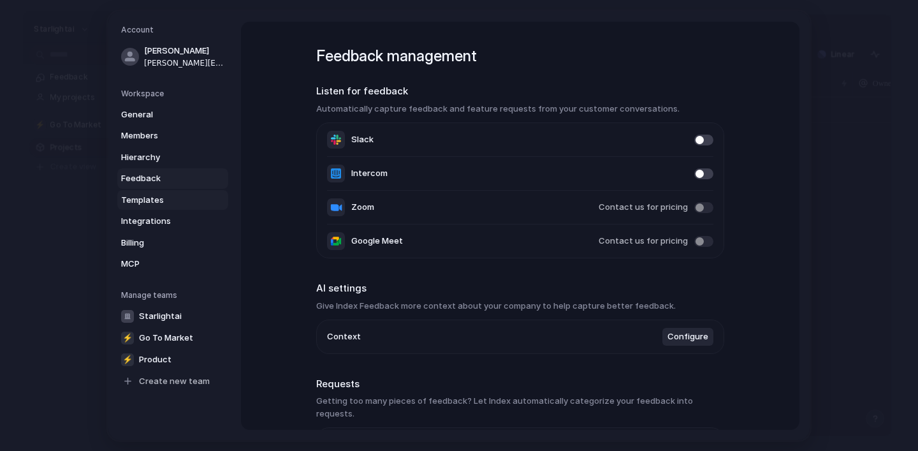
click at [164, 200] on span "Templates" at bounding box center [162, 199] width 82 height 13
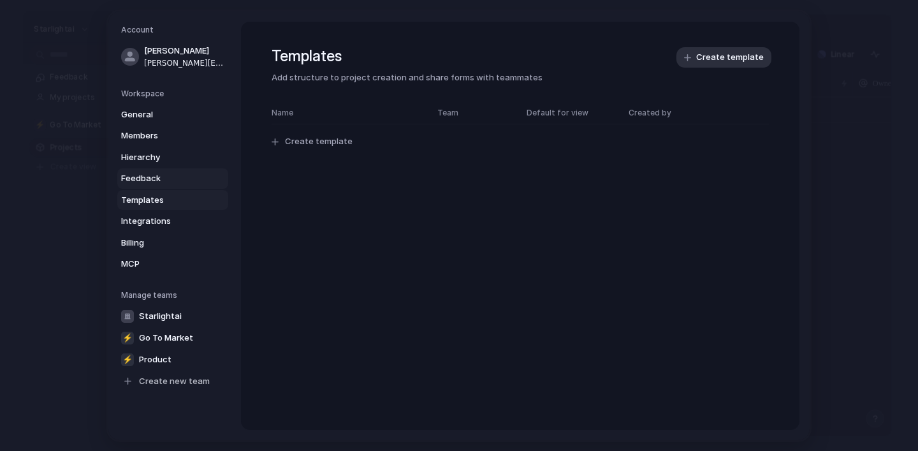
click at [139, 182] on span "Feedback" at bounding box center [162, 178] width 82 height 13
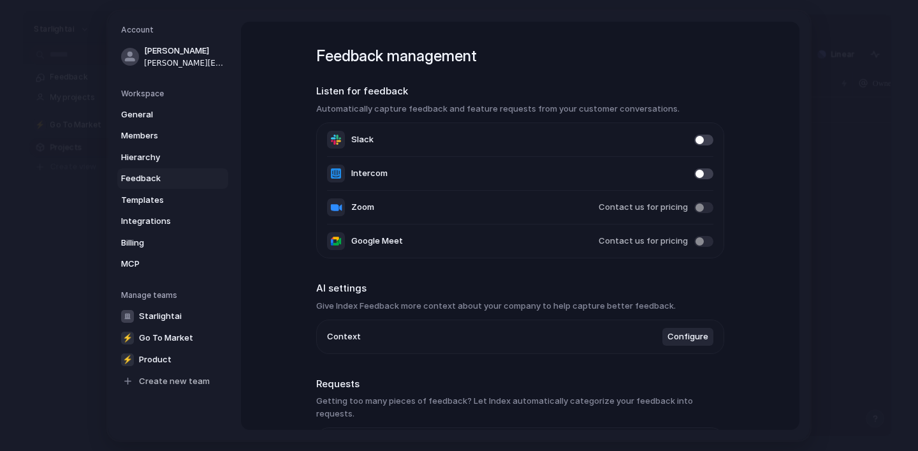
scroll to position [77, 0]
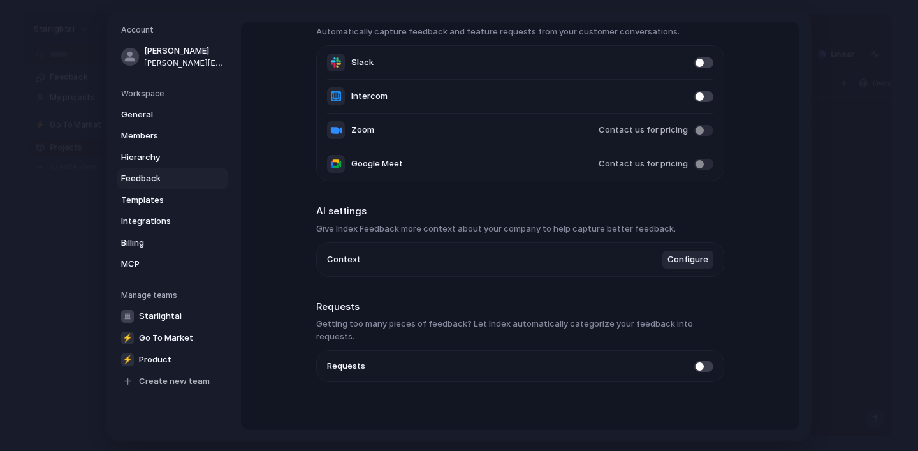
click at [678, 265] on span "Configure" at bounding box center [688, 259] width 41 height 13
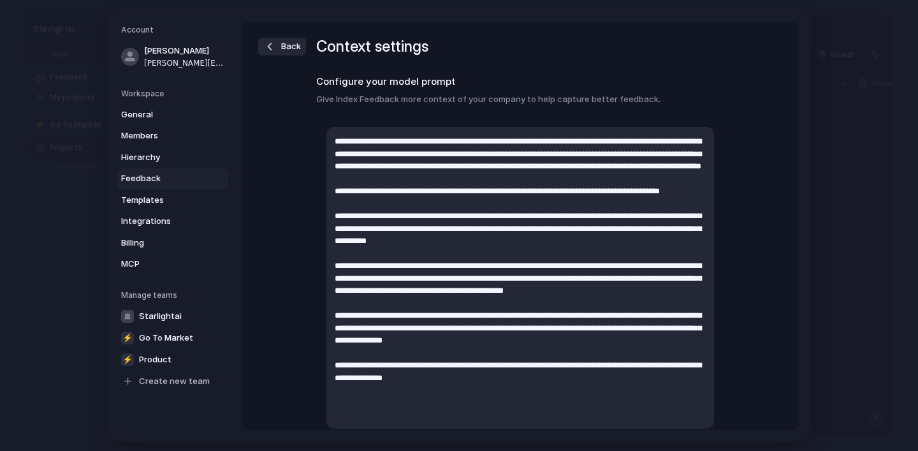
scroll to position [11, 0]
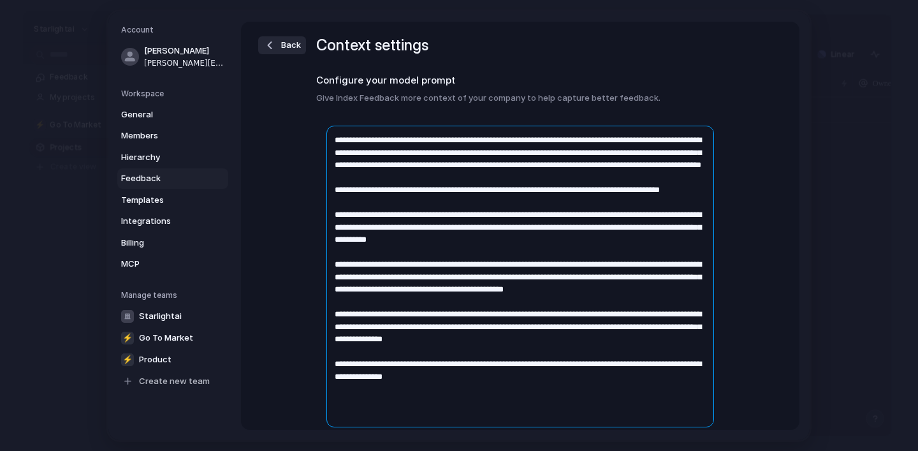
drag, startPoint x: 436, startPoint y: 334, endPoint x: 317, endPoint y: 293, distance: 125.4
click at [317, 293] on div "Save" at bounding box center [520, 290] width 408 height 350
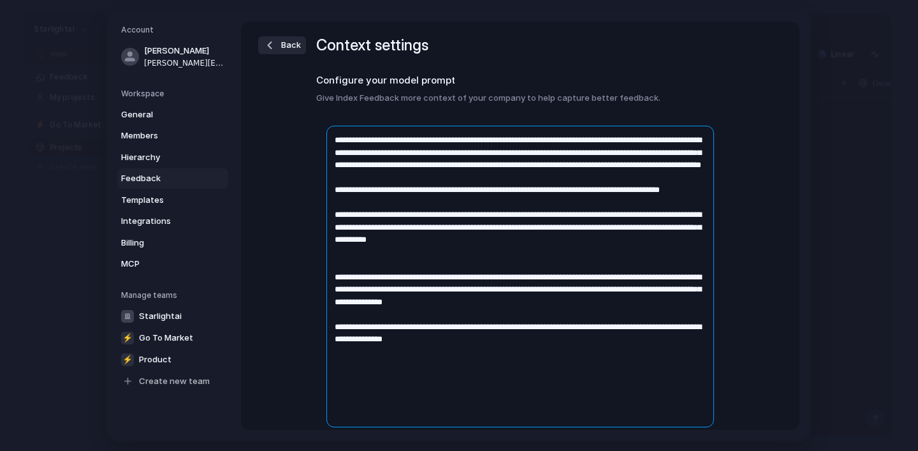
scroll to position [0, 0]
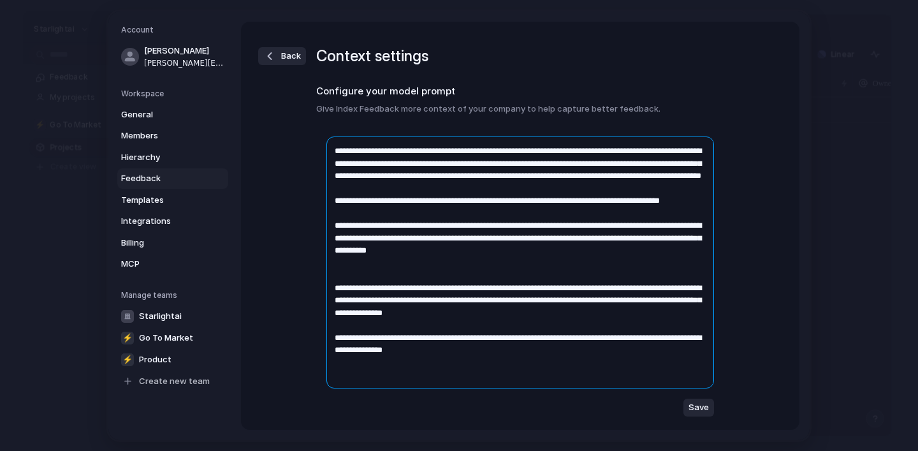
drag, startPoint x: 599, startPoint y: 341, endPoint x: 314, endPoint y: 309, distance: 286.3
click at [314, 309] on div "Back Context settings Configure your model prompt Give Index Feedback more cont…" at bounding box center [520, 226] width 559 height 408
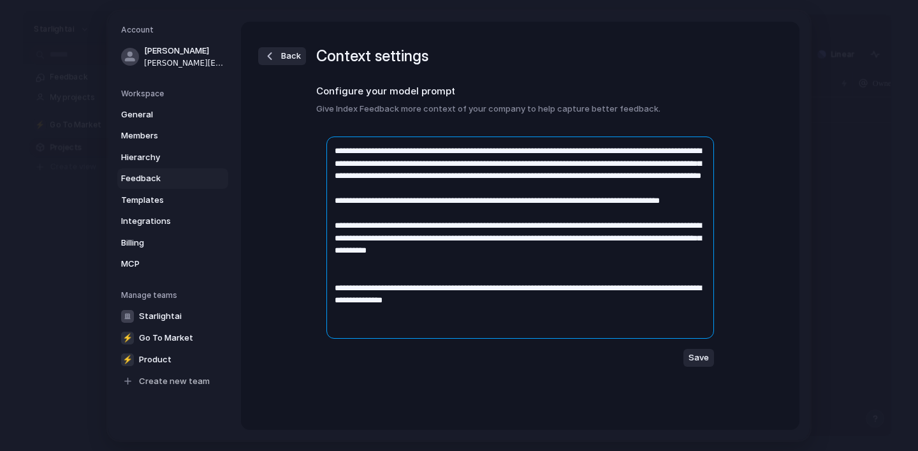
type textarea "**********"
